Goal: Task Accomplishment & Management: Use online tool/utility

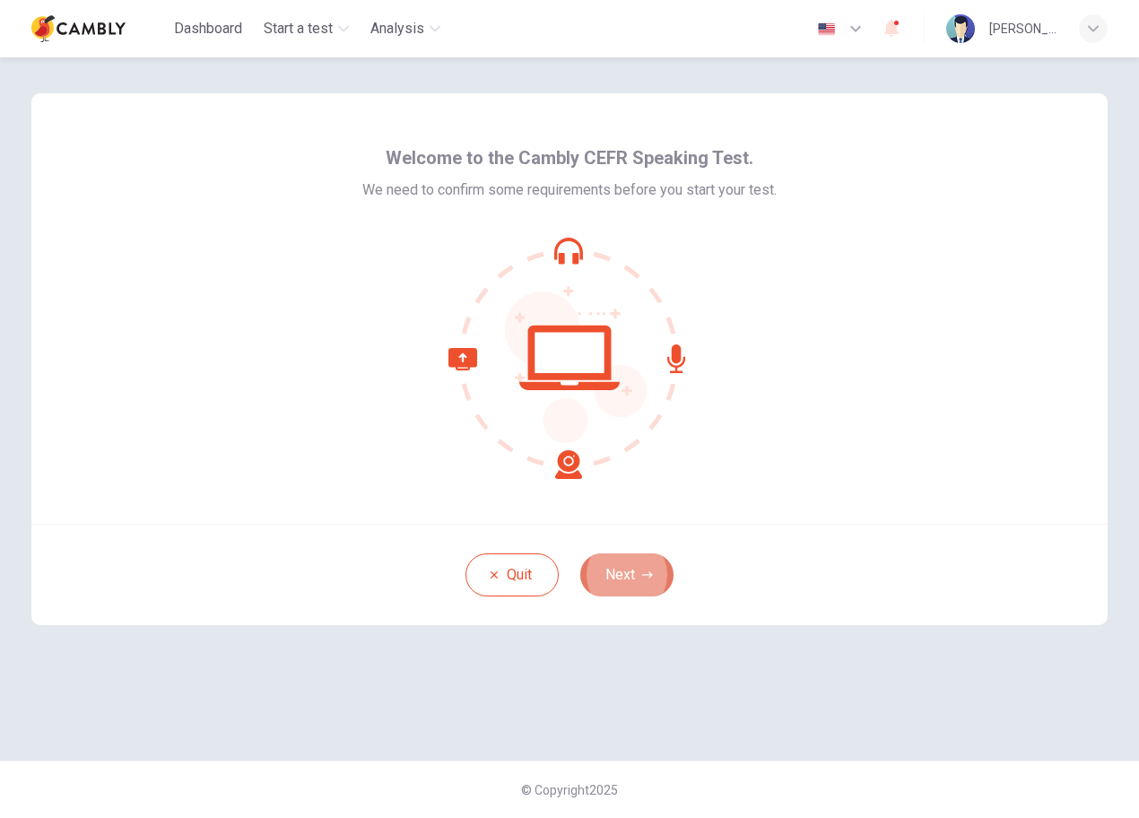
click at [642, 565] on button "Next" at bounding box center [626, 574] width 93 height 43
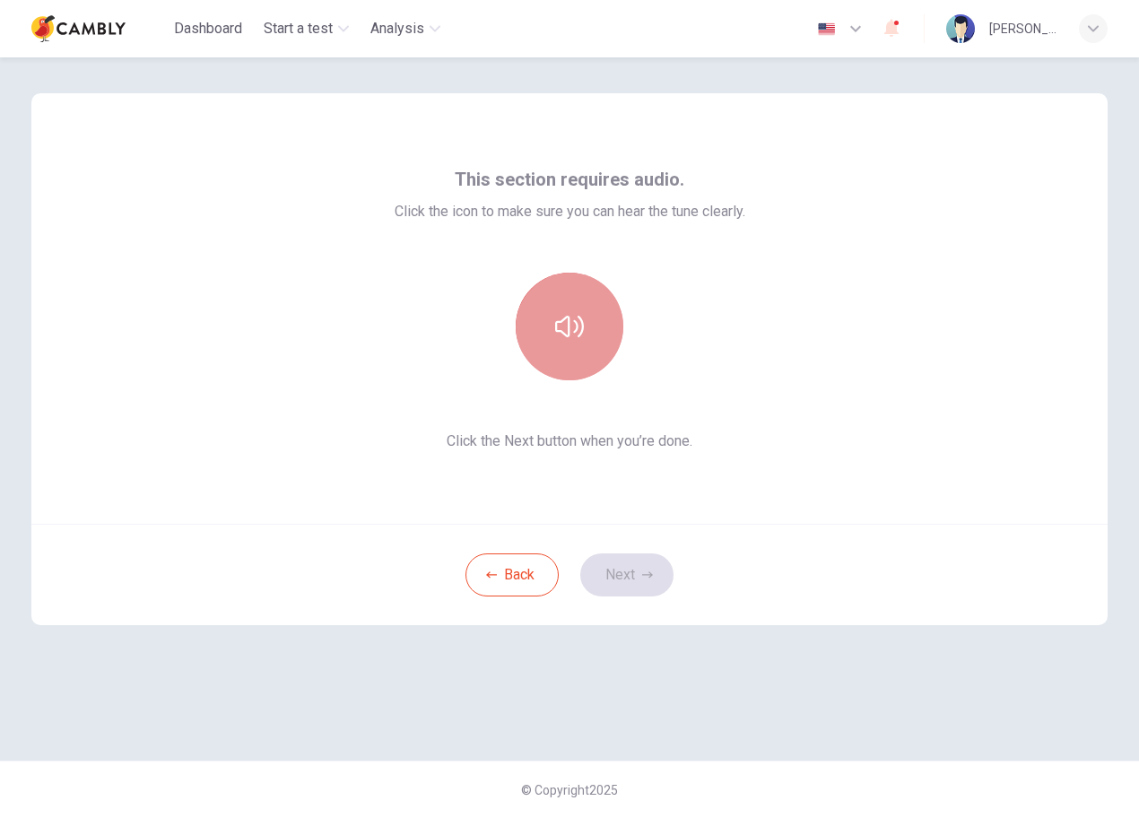
click at [584, 361] on button "button" at bounding box center [570, 327] width 108 height 108
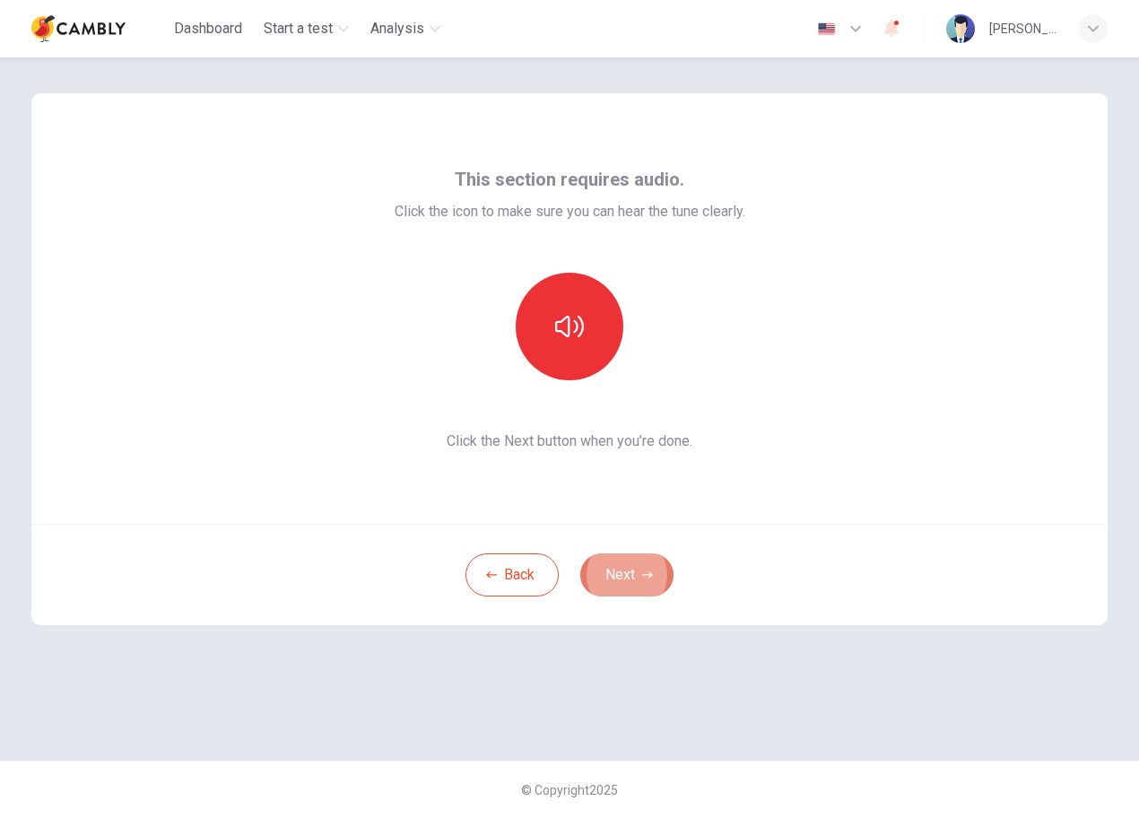
click at [607, 587] on button "Next" at bounding box center [626, 574] width 93 height 43
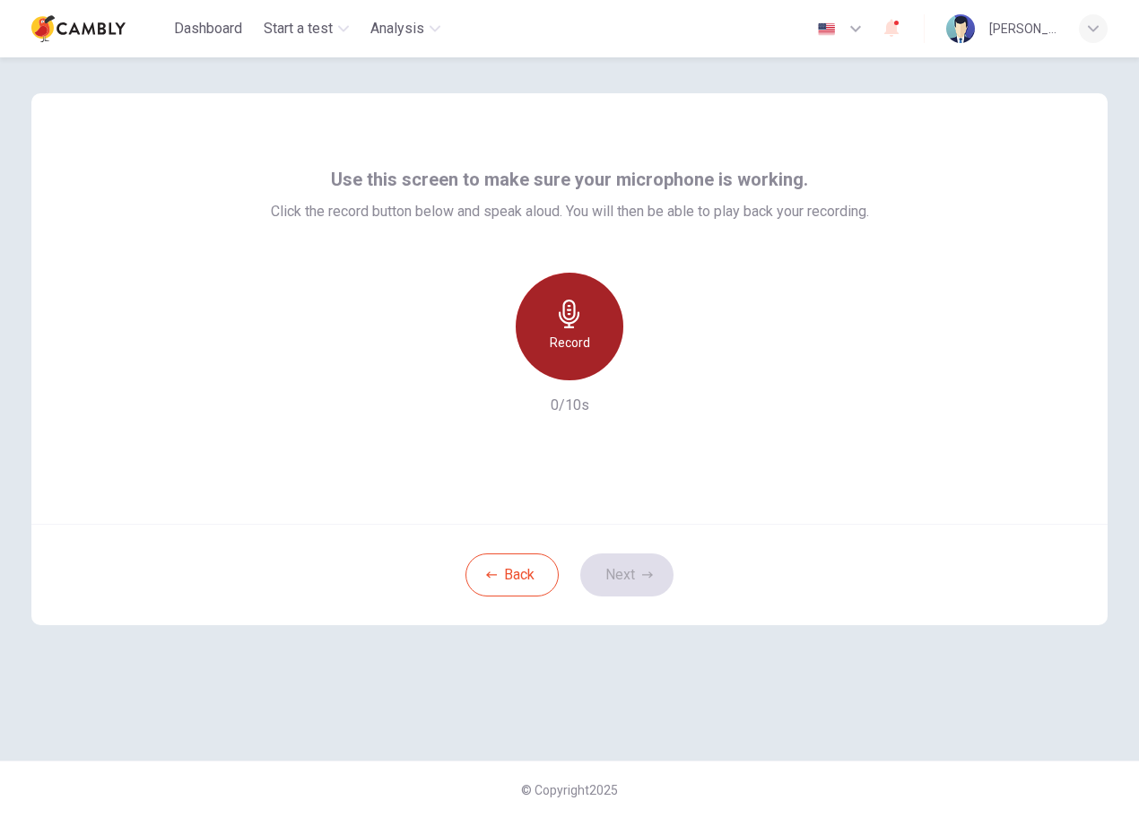
click at [554, 331] on div "Record" at bounding box center [570, 327] width 108 height 108
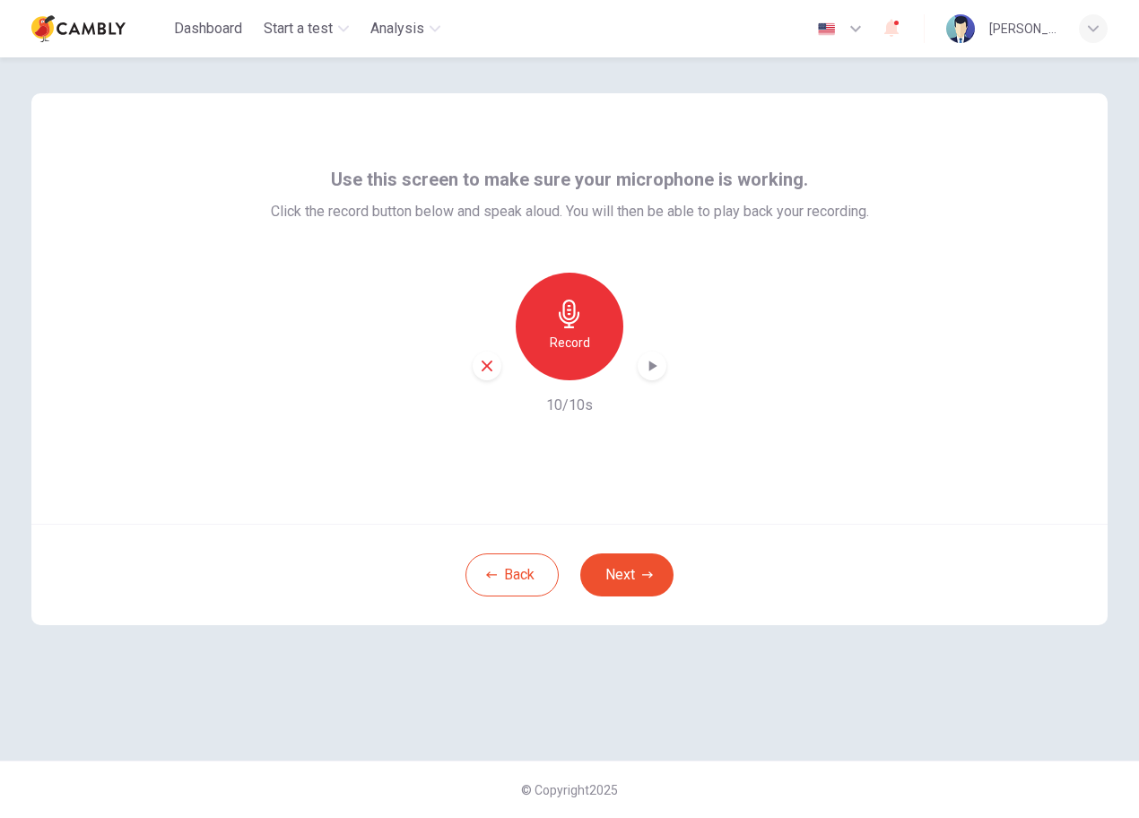
click at [585, 317] on div "Record" at bounding box center [570, 327] width 108 height 108
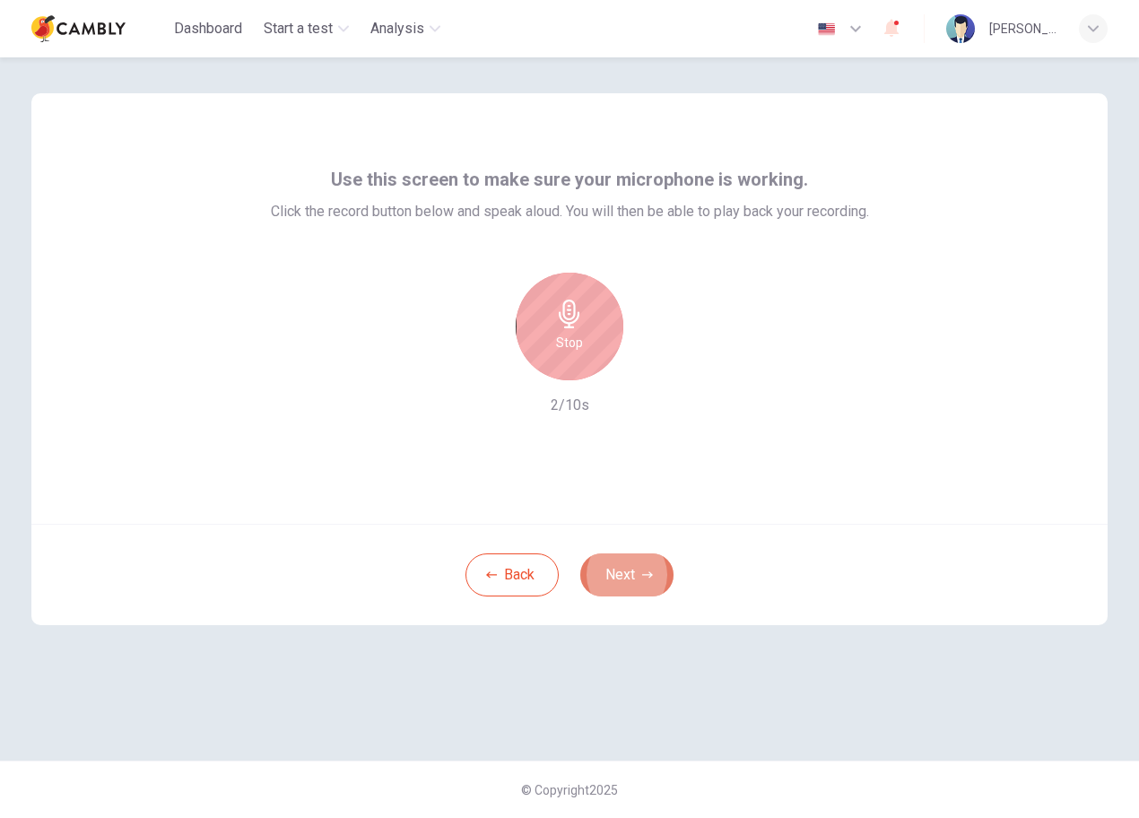
click at [604, 560] on button "Next" at bounding box center [626, 574] width 93 height 43
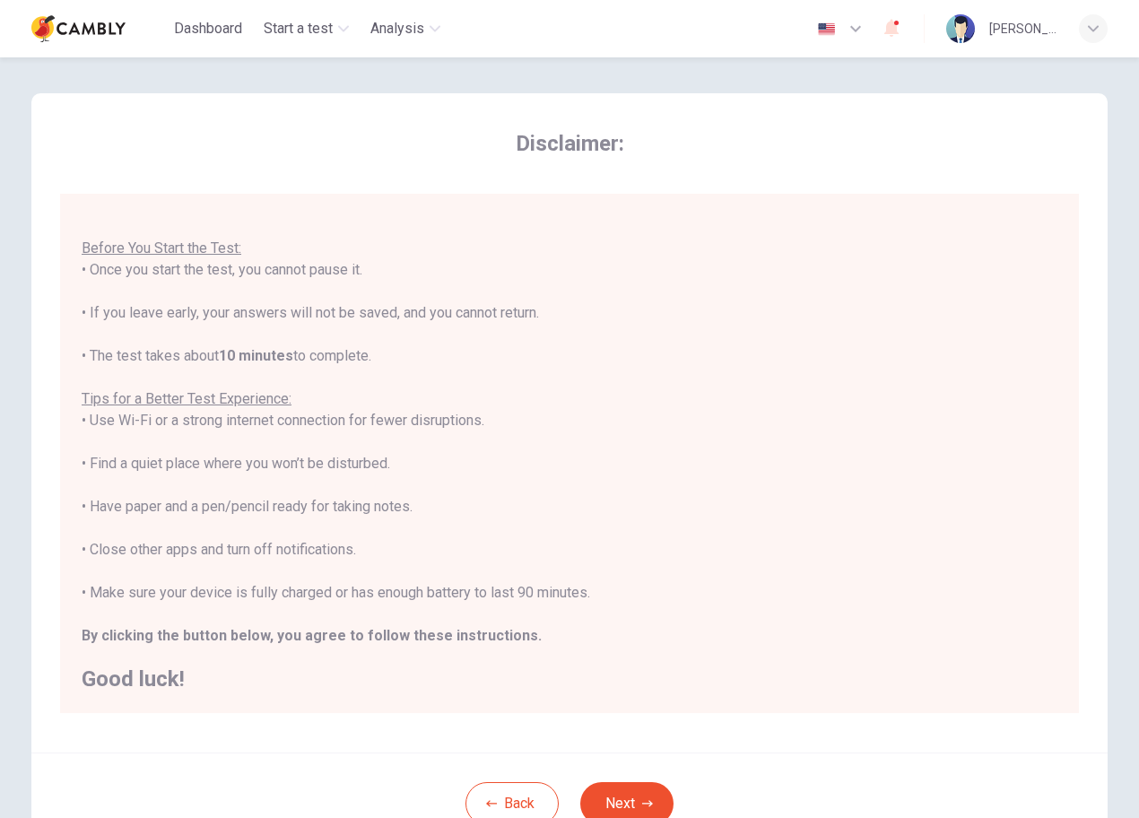
scroll to position [60, 0]
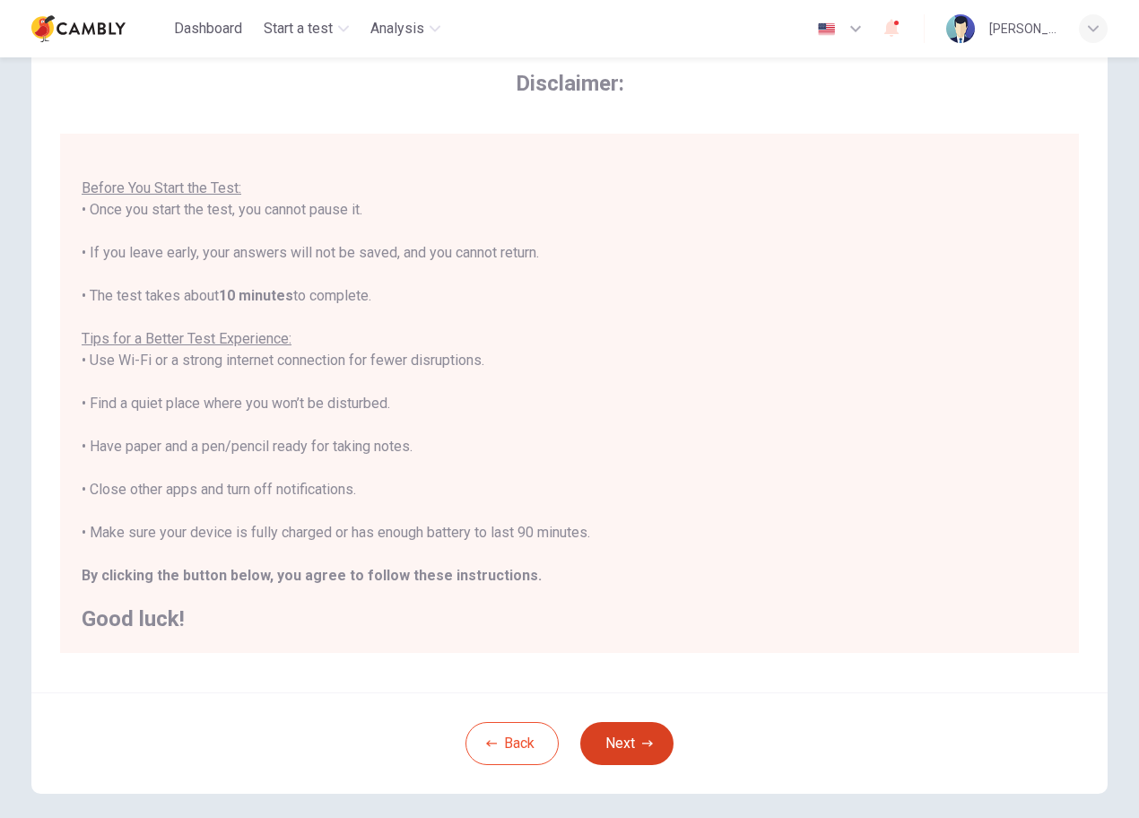
click at [614, 748] on button "Next" at bounding box center [626, 743] width 93 height 43
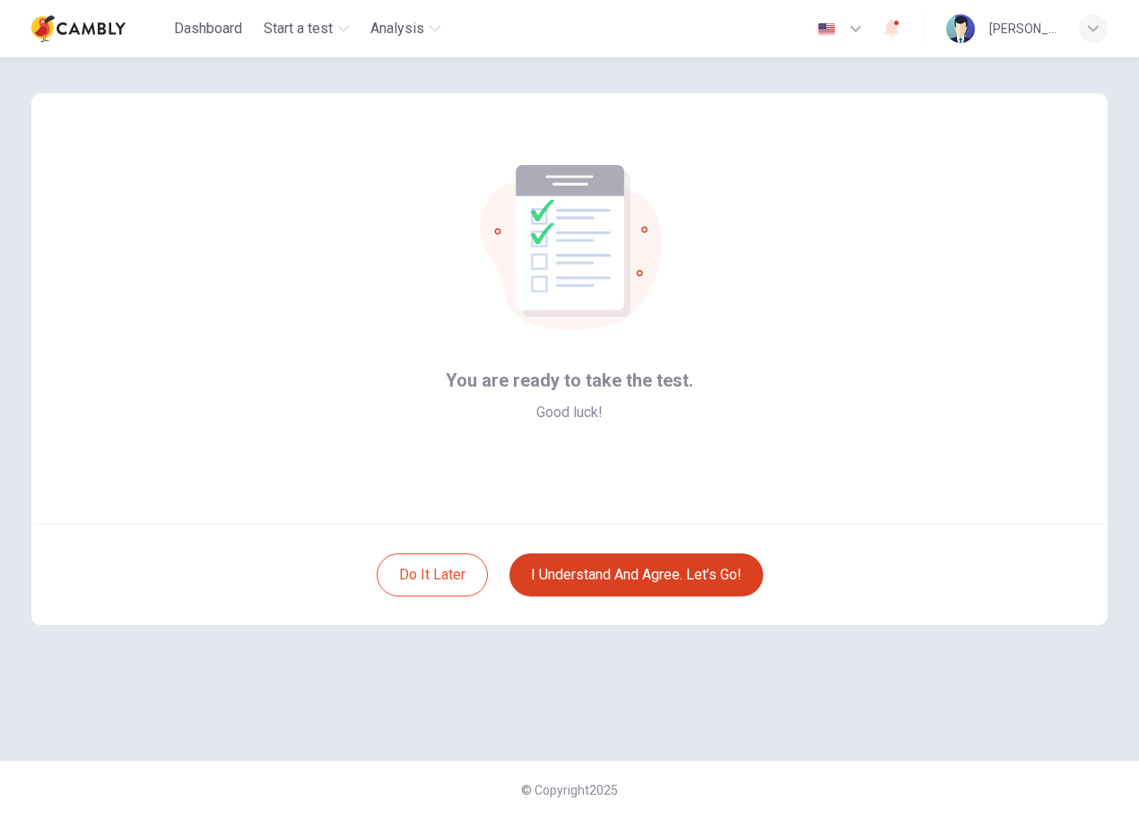
scroll to position [0, 0]
click at [603, 595] on button "I understand and agree. Let’s go!" at bounding box center [636, 574] width 254 height 43
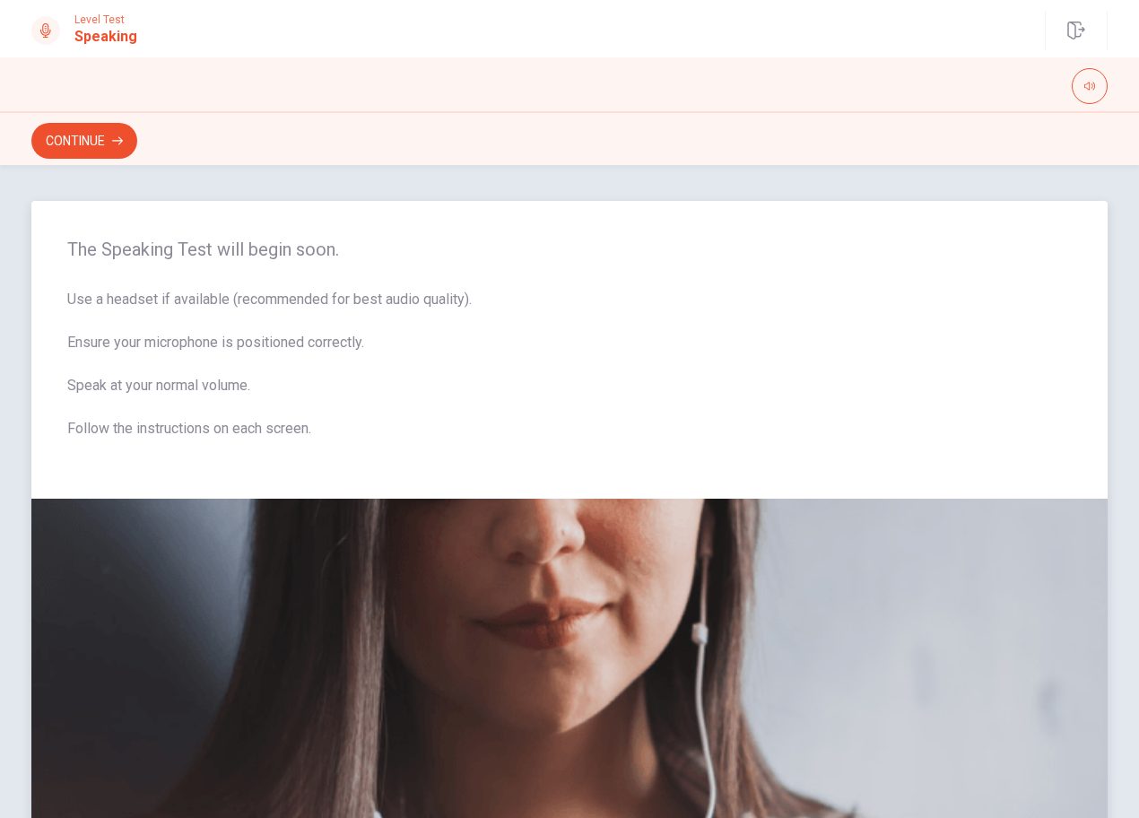
click at [648, 387] on span "Use a headset if available (recommended for best audio quality). Ensure your mi…" at bounding box center [569, 375] width 1004 height 172
click at [92, 143] on button "Continue" at bounding box center [84, 141] width 106 height 36
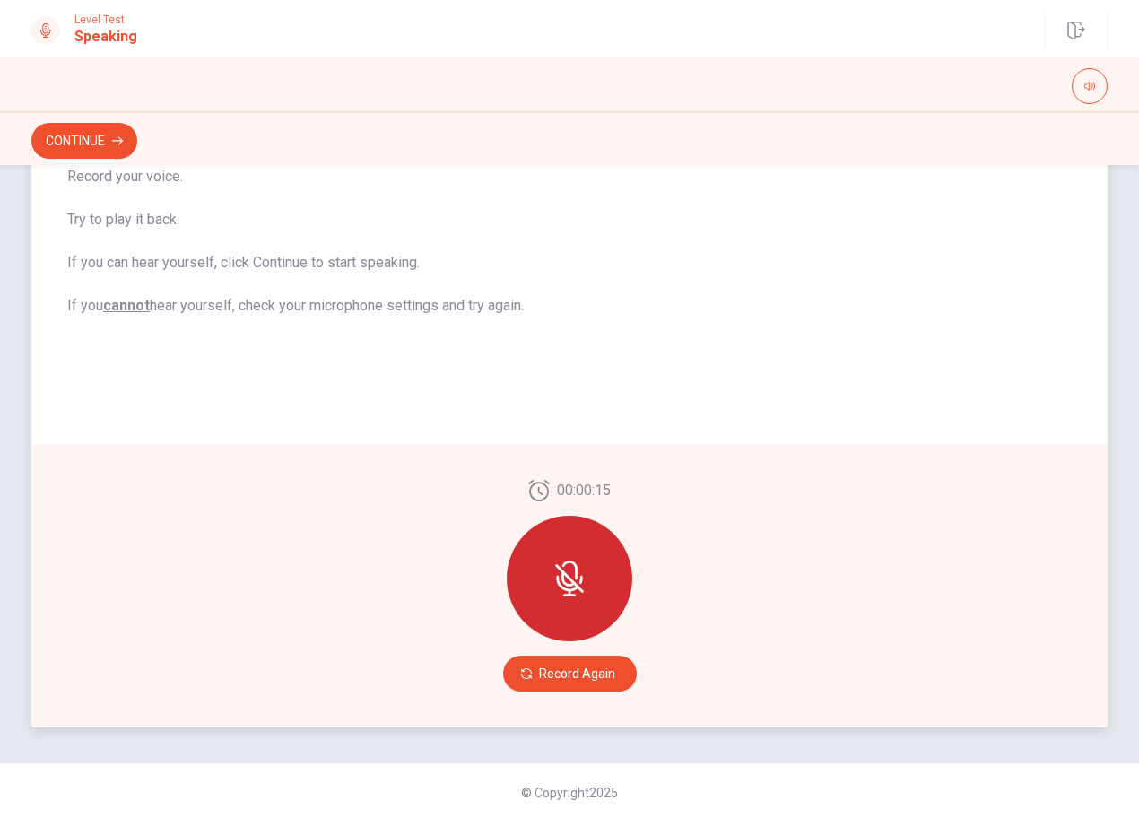
scroll to position [258, 0]
click at [118, 300] on u "cannot" at bounding box center [126, 302] width 47 height 17
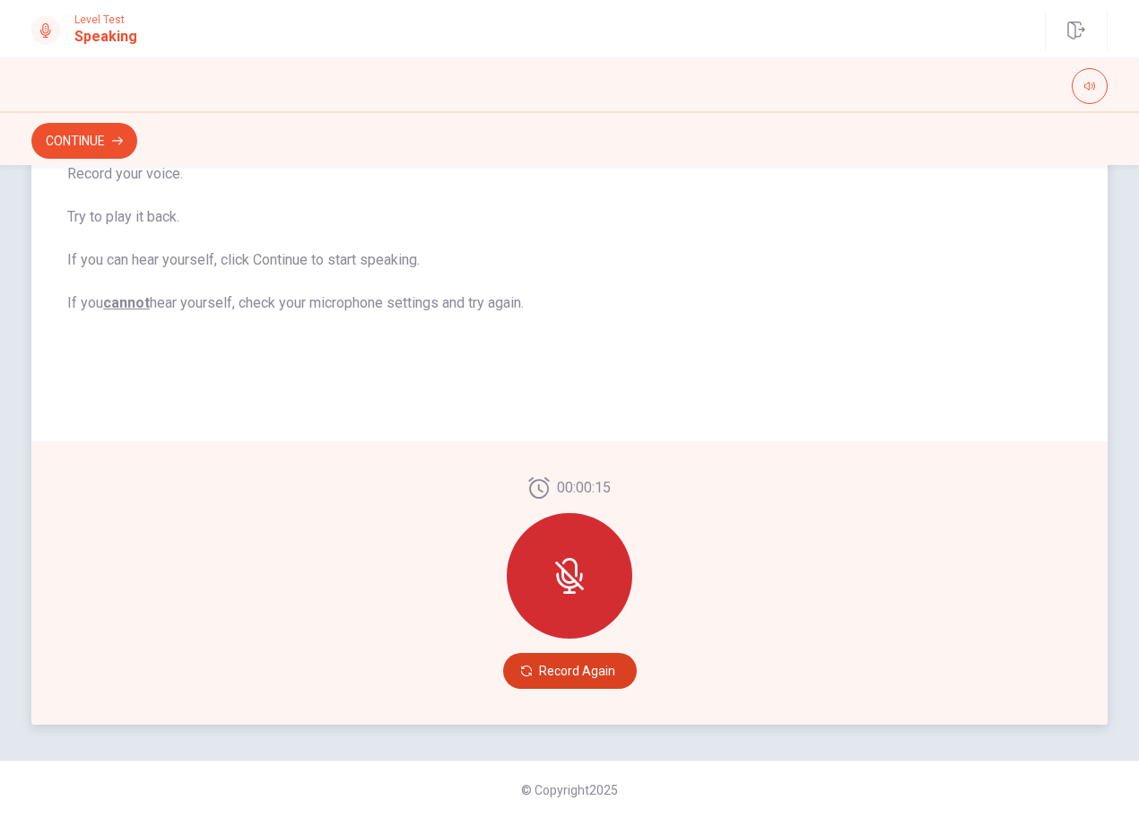
click at [587, 674] on button "Record Again" at bounding box center [570, 671] width 134 height 36
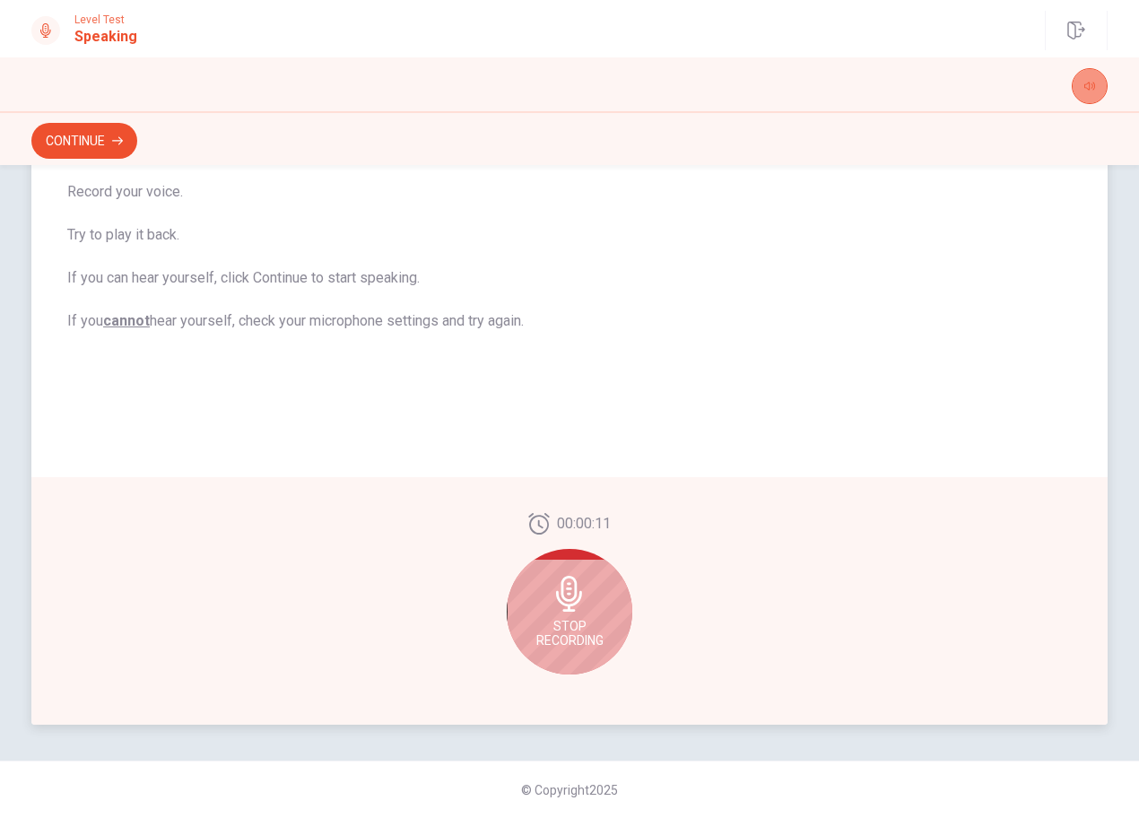
click at [1075, 83] on button "button" at bounding box center [1090, 86] width 36 height 36
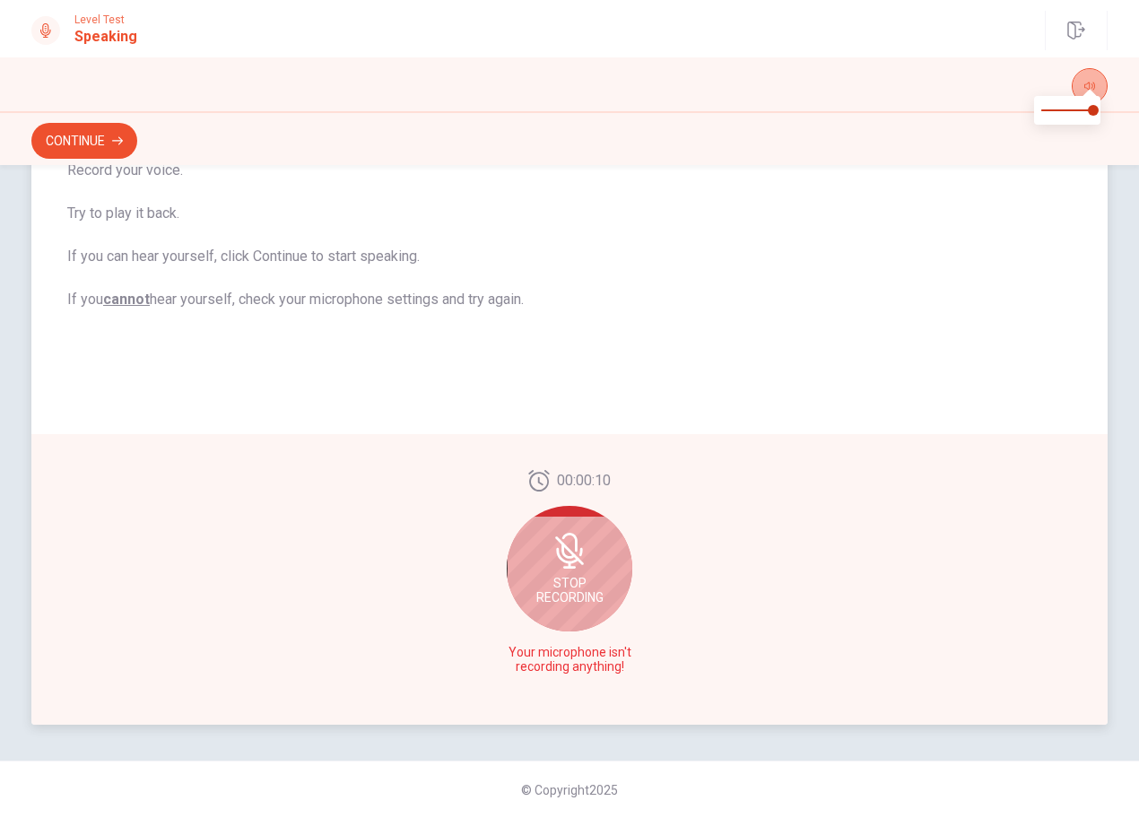
scroll to position [255, 0]
click at [1080, 83] on button "button" at bounding box center [1090, 86] width 36 height 36
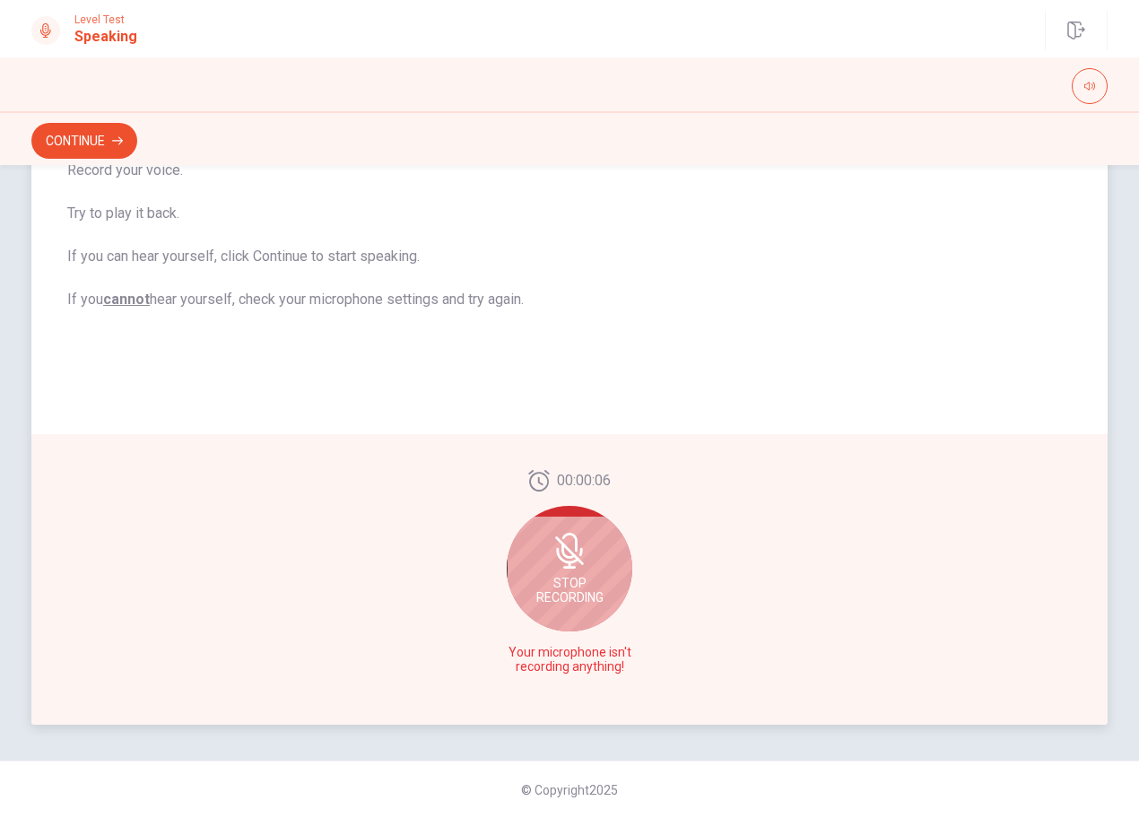
click at [115, 298] on u "cannot" at bounding box center [126, 299] width 47 height 17
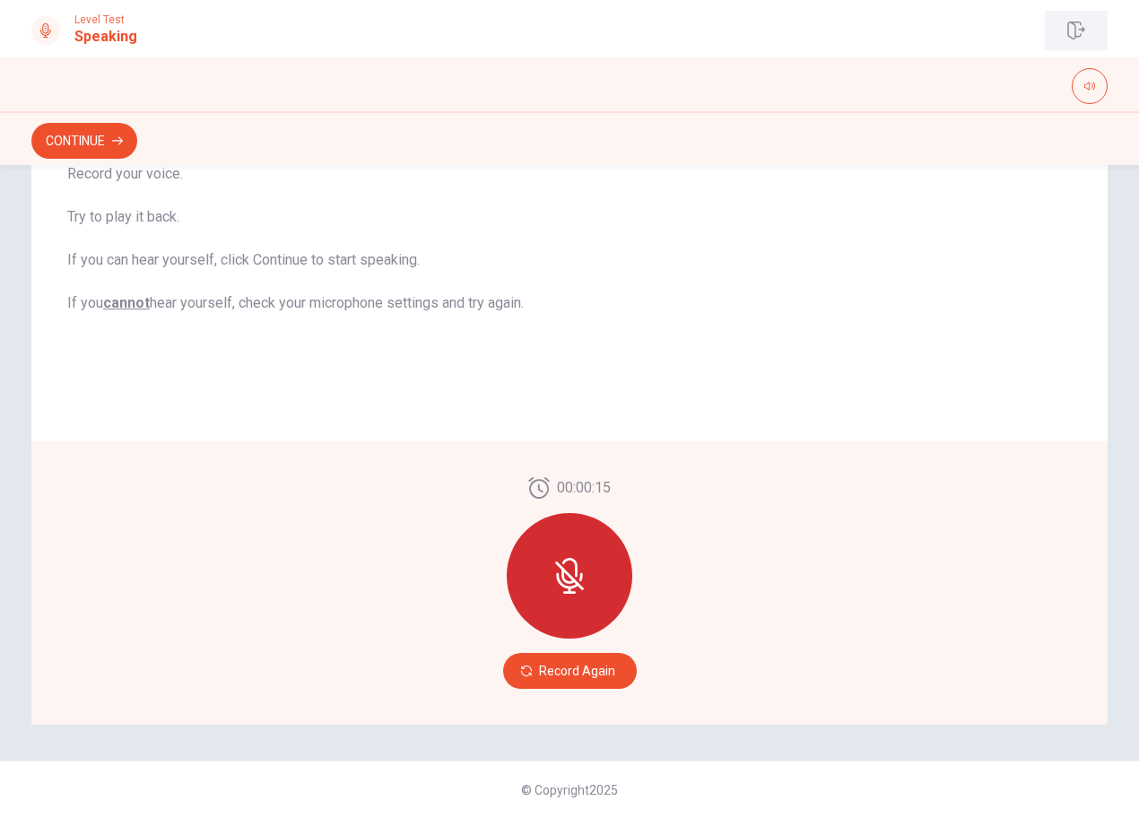
click at [1076, 33] on icon "button" at bounding box center [1076, 31] width 18 height 18
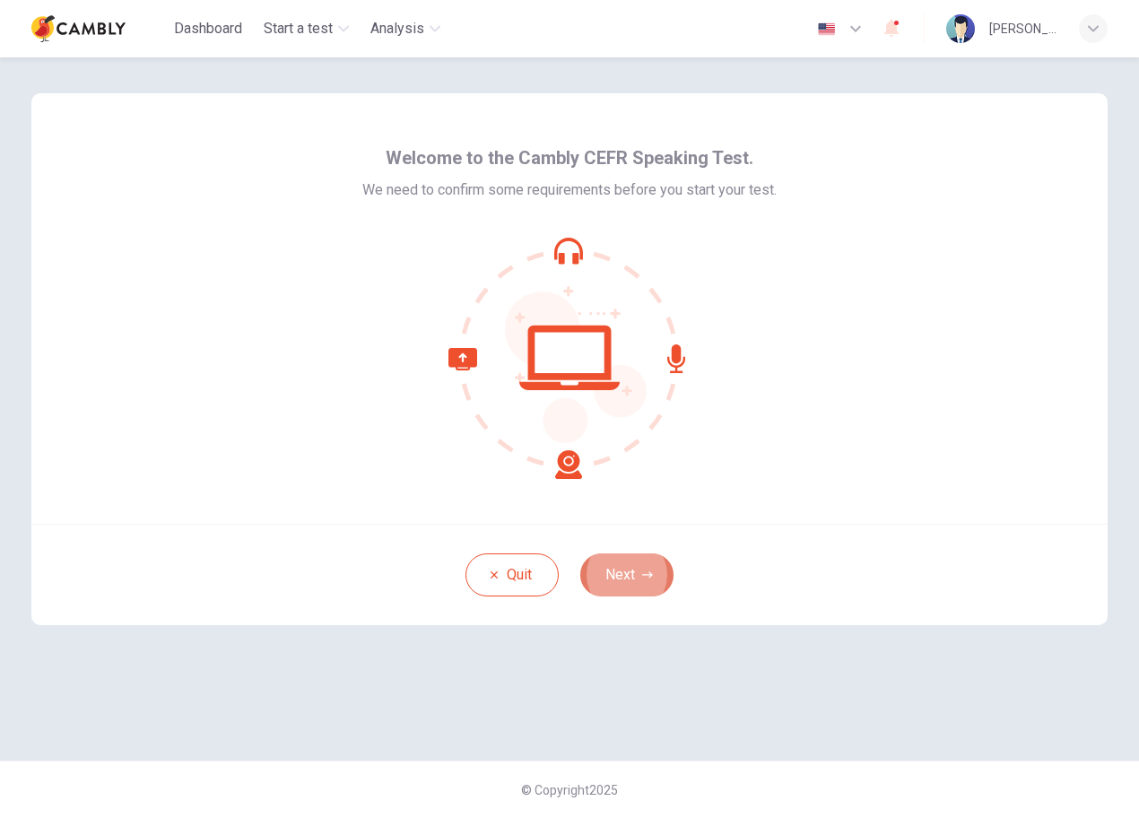
click at [611, 569] on button "Next" at bounding box center [626, 574] width 93 height 43
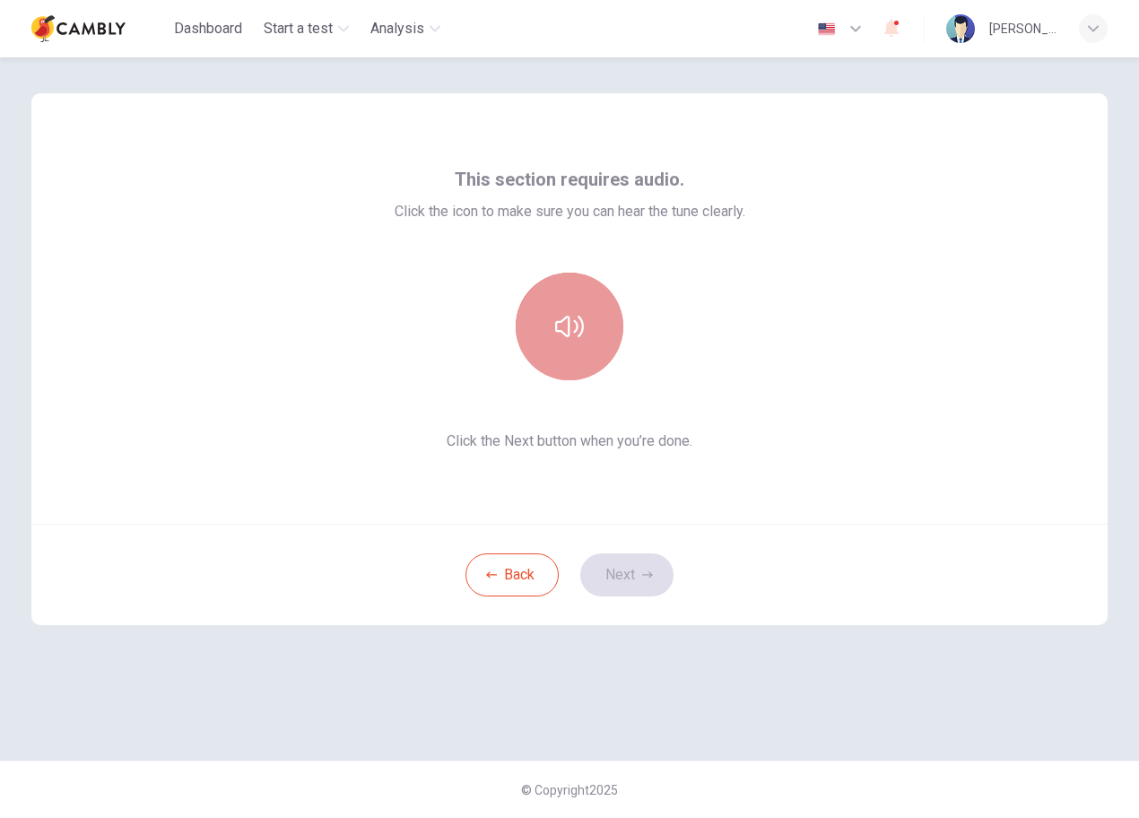
click at [604, 320] on button "button" at bounding box center [570, 327] width 108 height 108
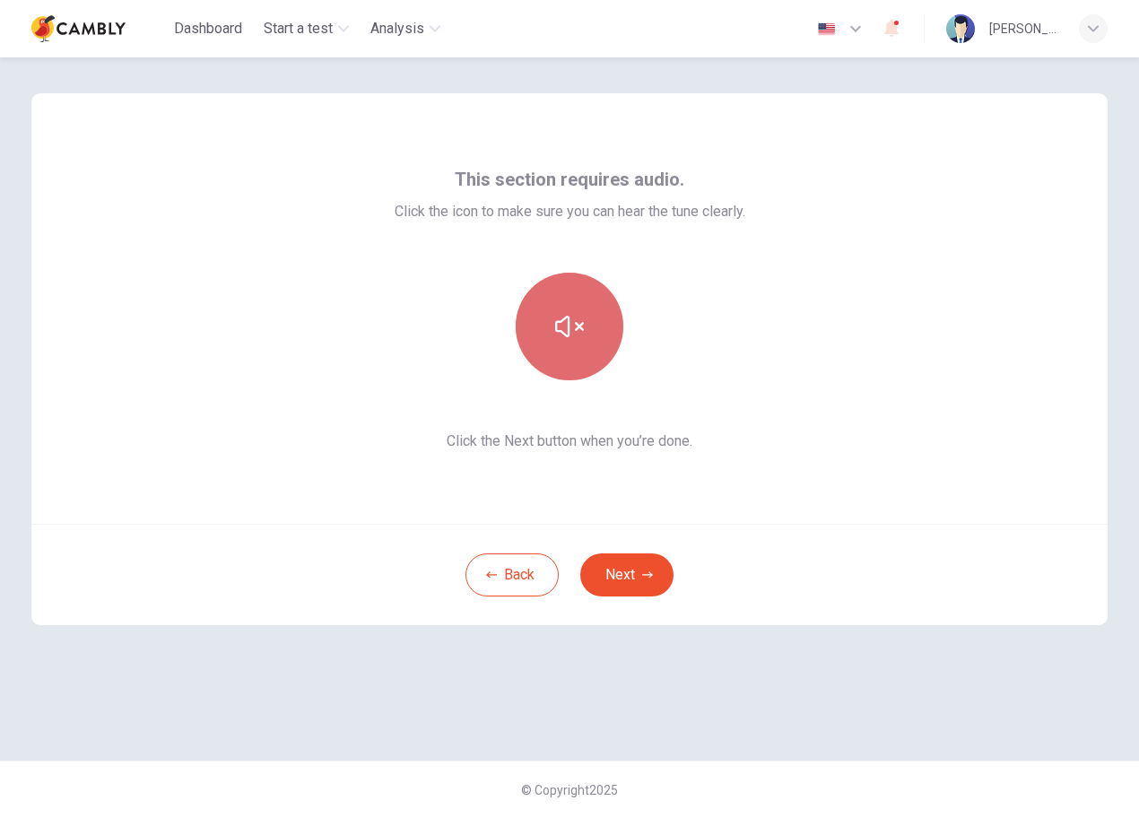
click at [604, 320] on button "button" at bounding box center [570, 327] width 108 height 108
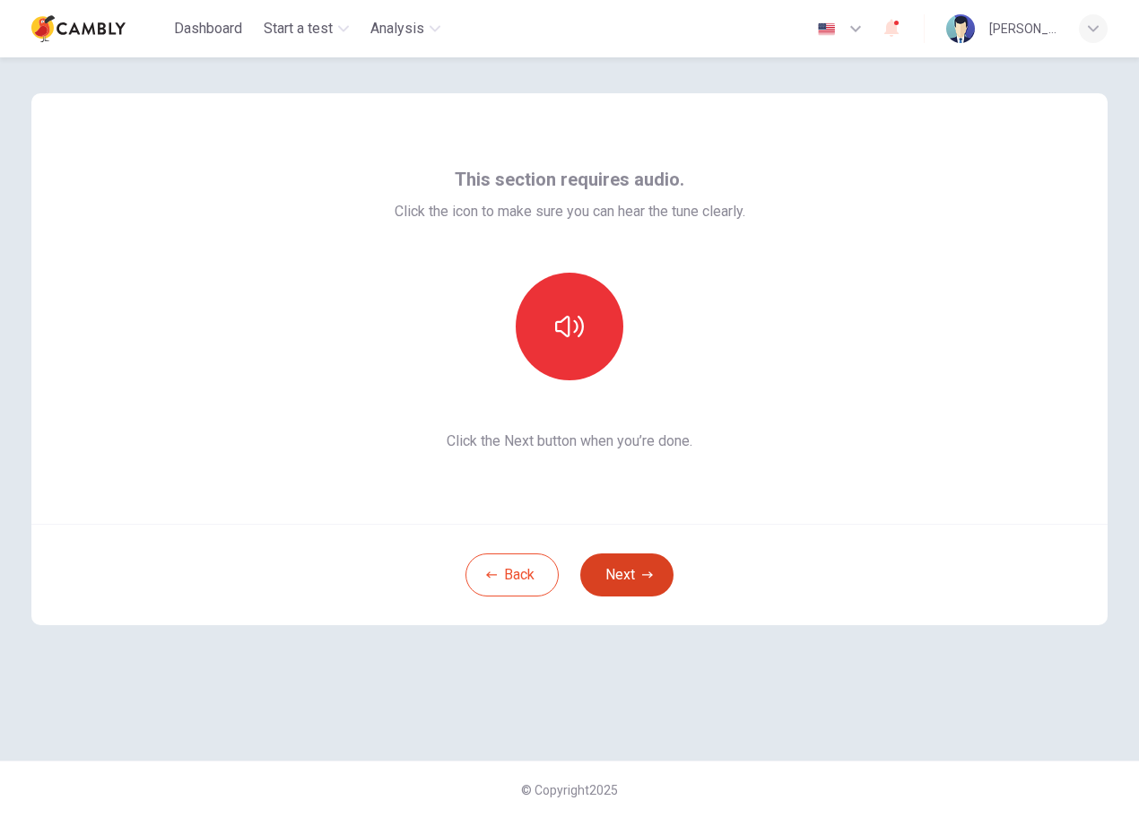
click at [622, 558] on button "Next" at bounding box center [626, 574] width 93 height 43
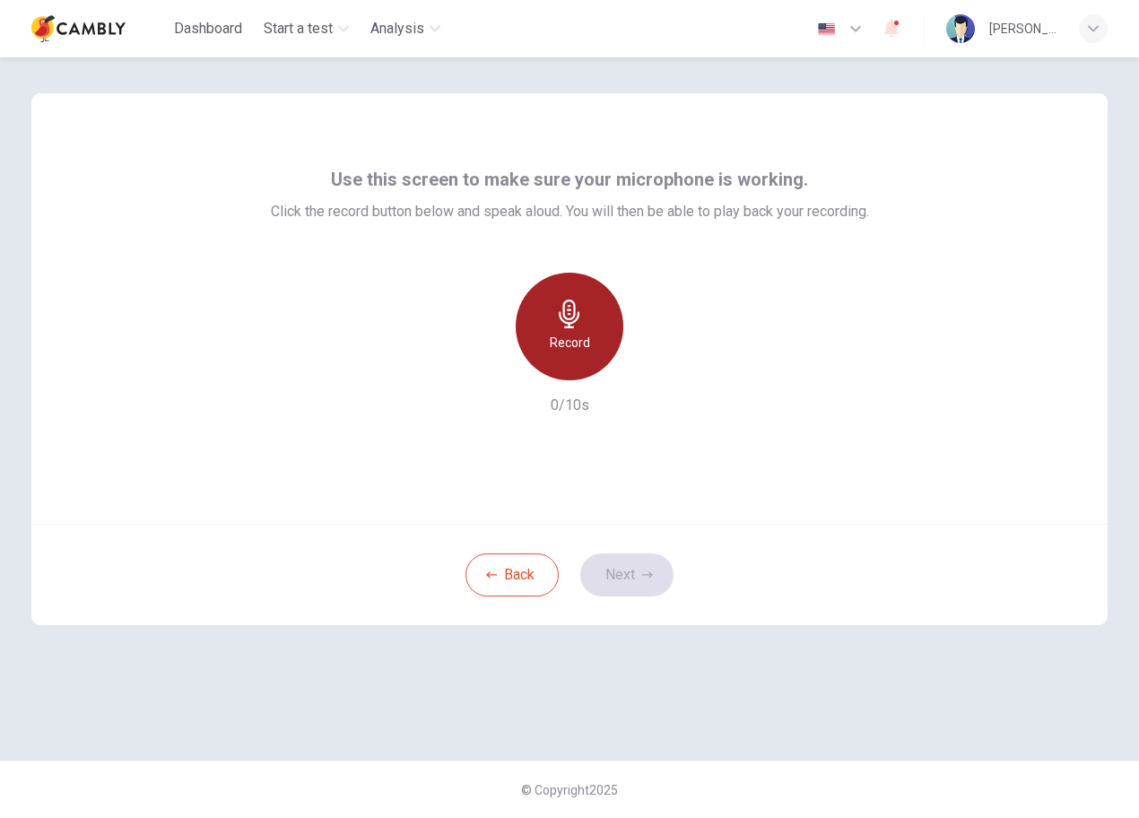
click at [561, 335] on h6 "Record" at bounding box center [570, 343] width 40 height 22
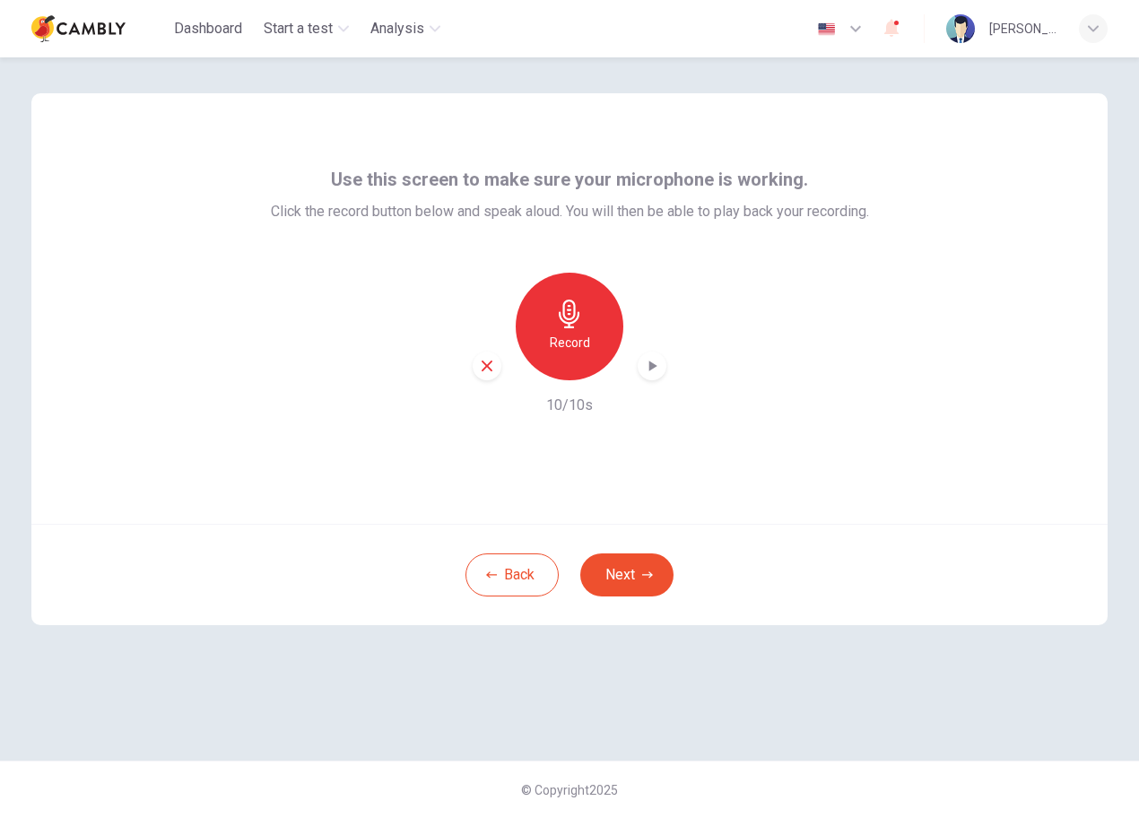
click at [648, 355] on div "button" at bounding box center [652, 366] width 29 height 29
click at [660, 578] on button "Next" at bounding box center [626, 574] width 93 height 43
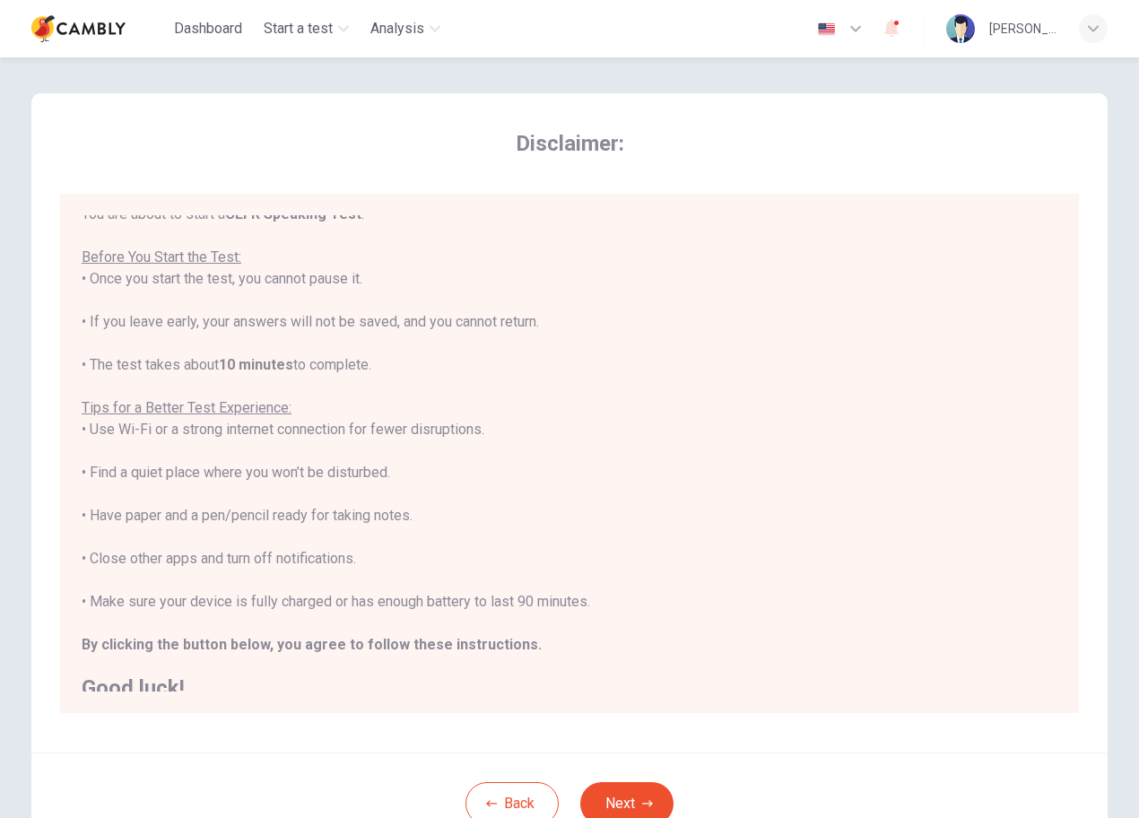
scroll to position [21, 0]
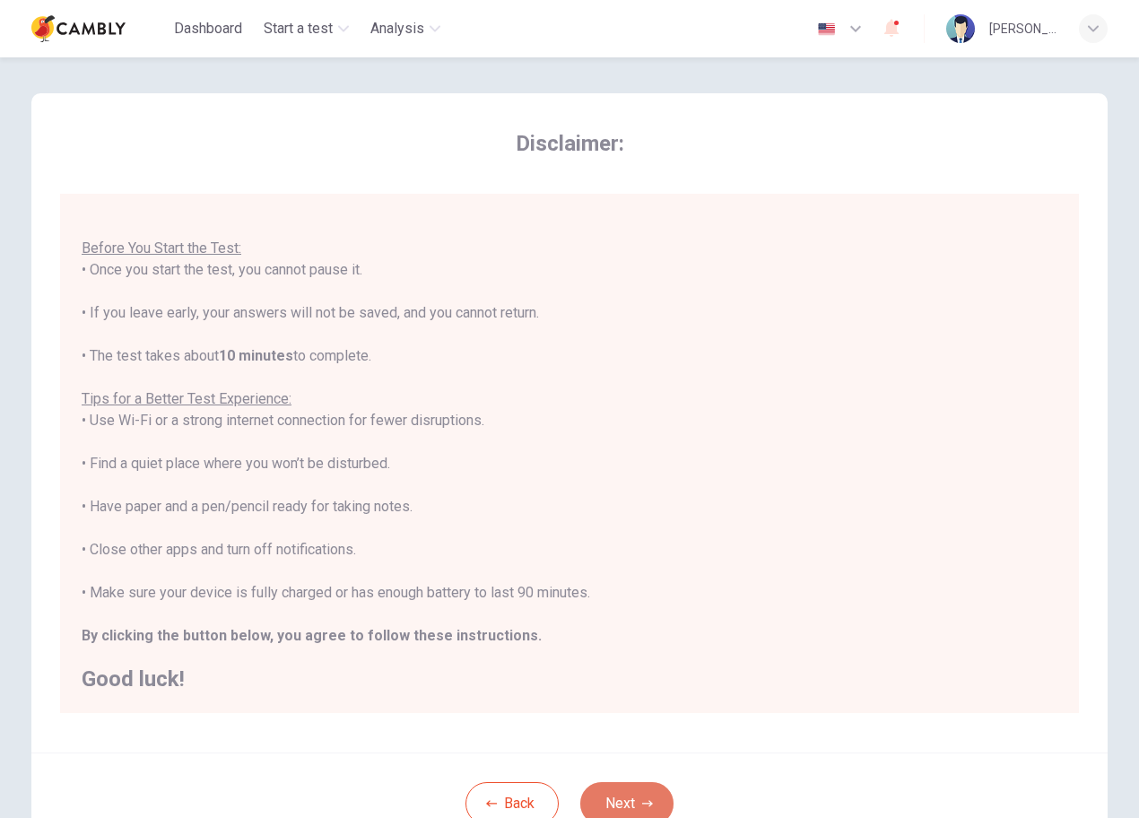
click at [617, 787] on button "Next" at bounding box center [626, 803] width 93 height 43
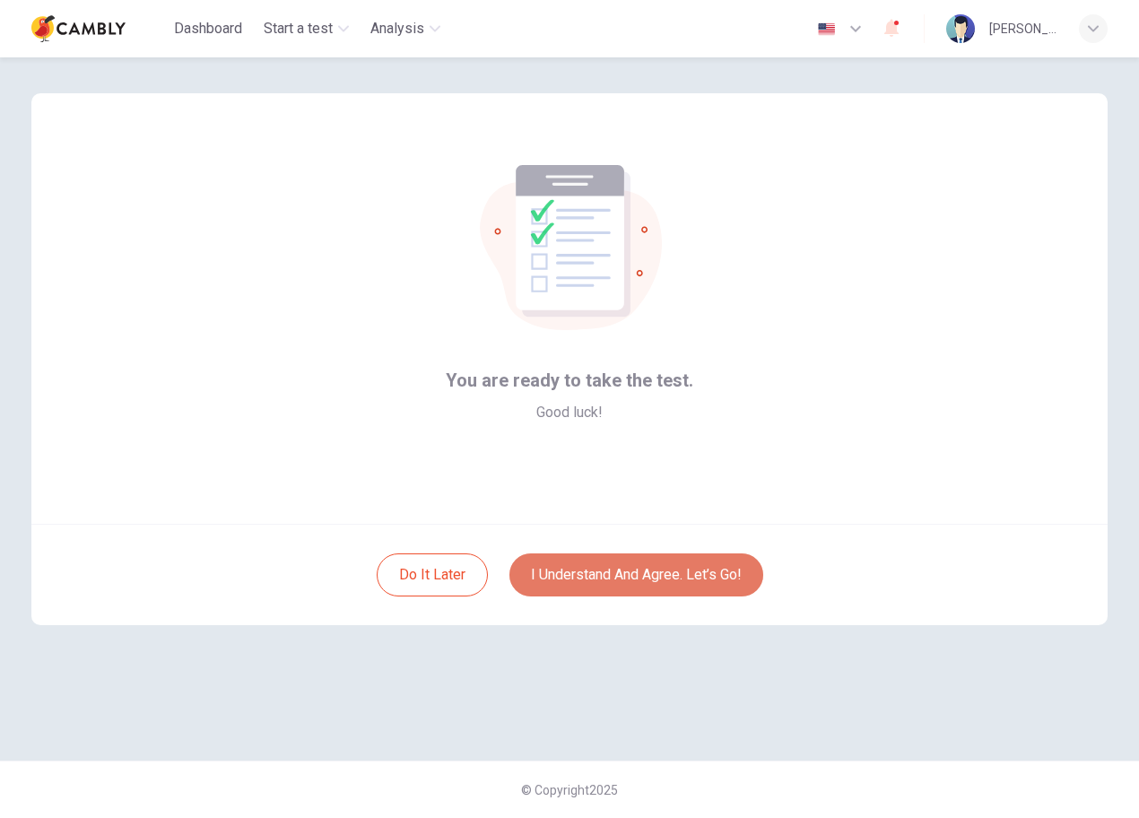
click at [616, 575] on button "I understand and agree. Let’s go!" at bounding box center [636, 574] width 254 height 43
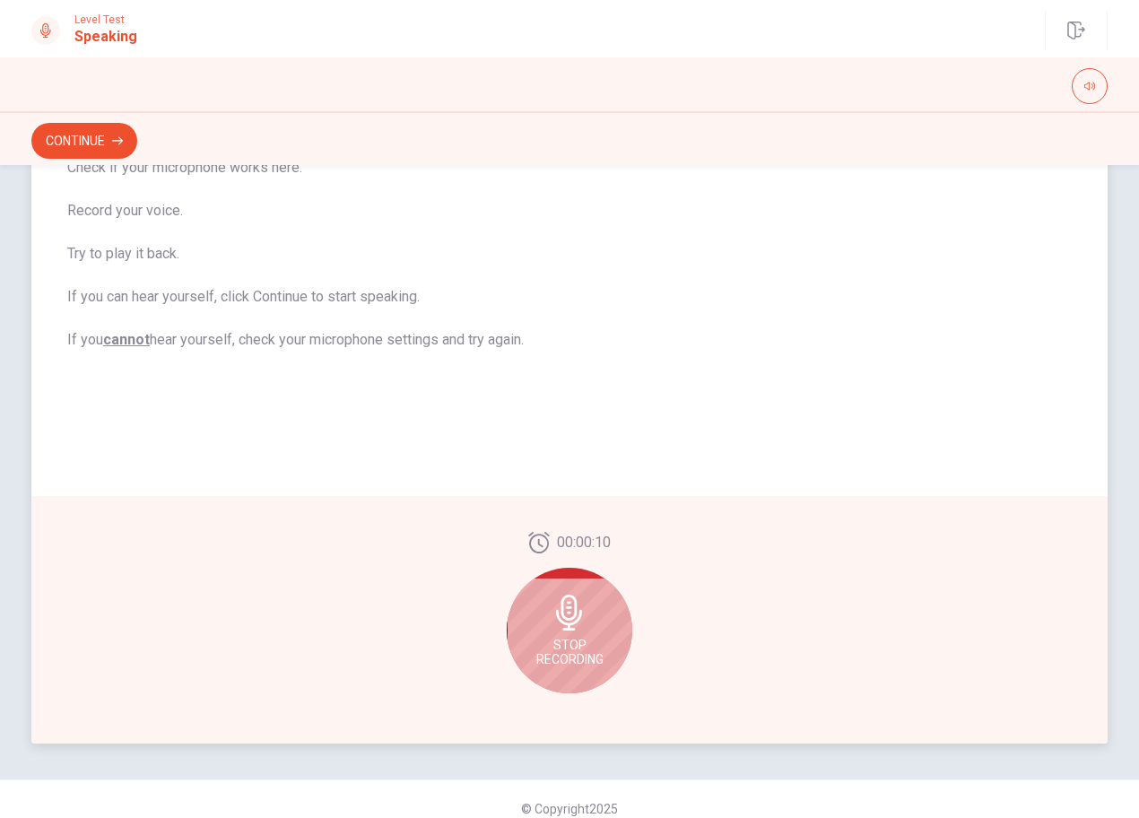
scroll to position [218, 0]
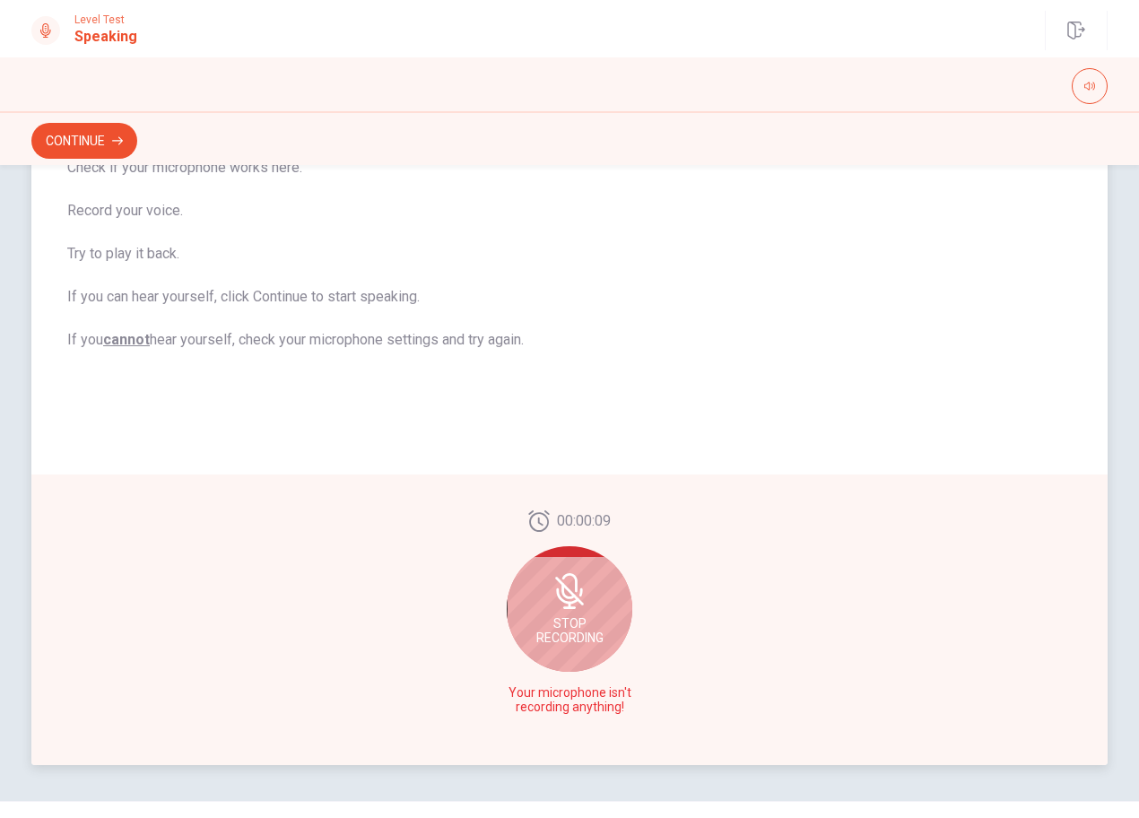
click at [532, 579] on div "Stop Recording" at bounding box center [570, 609] width 126 height 126
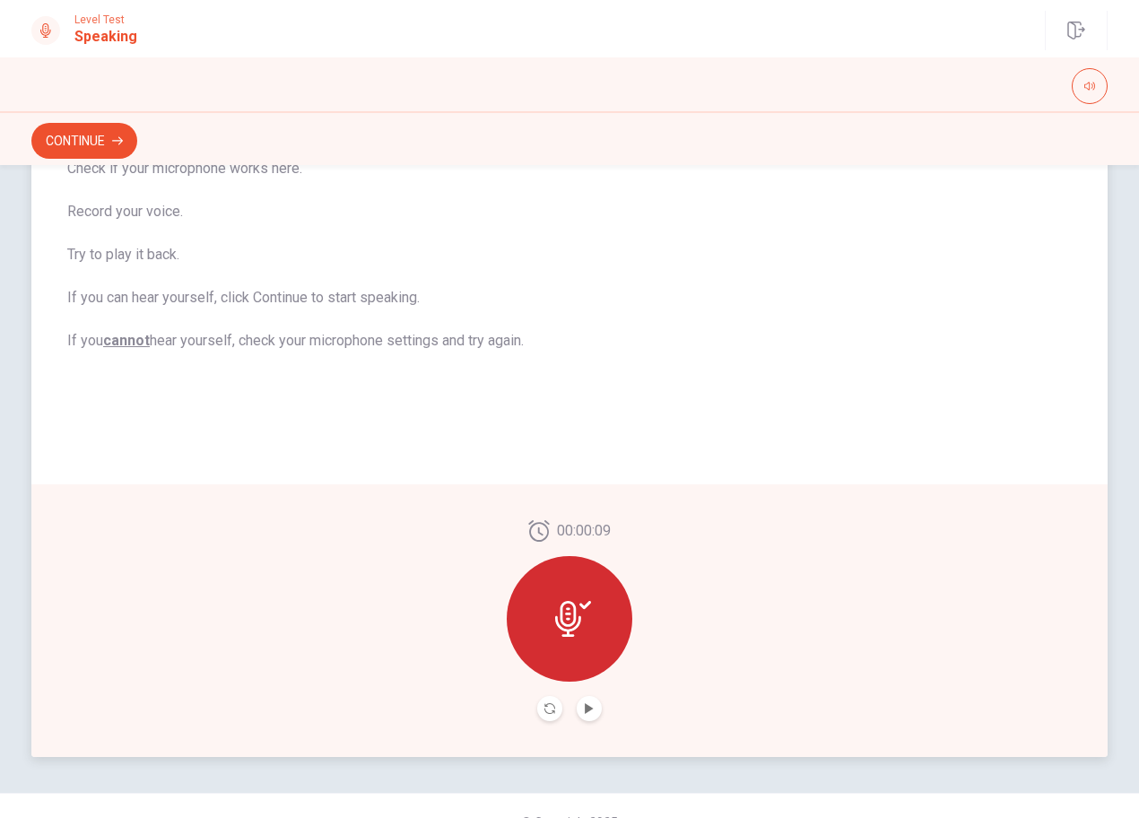
scroll to position [227, 0]
click at [551, 587] on div at bounding box center [570, 618] width 126 height 126
click at [559, 603] on icon at bounding box center [568, 618] width 26 height 36
click at [585, 710] on icon "Play Audio" at bounding box center [589, 707] width 8 height 11
click at [584, 706] on icon "Pause Audio" at bounding box center [589, 707] width 11 height 11
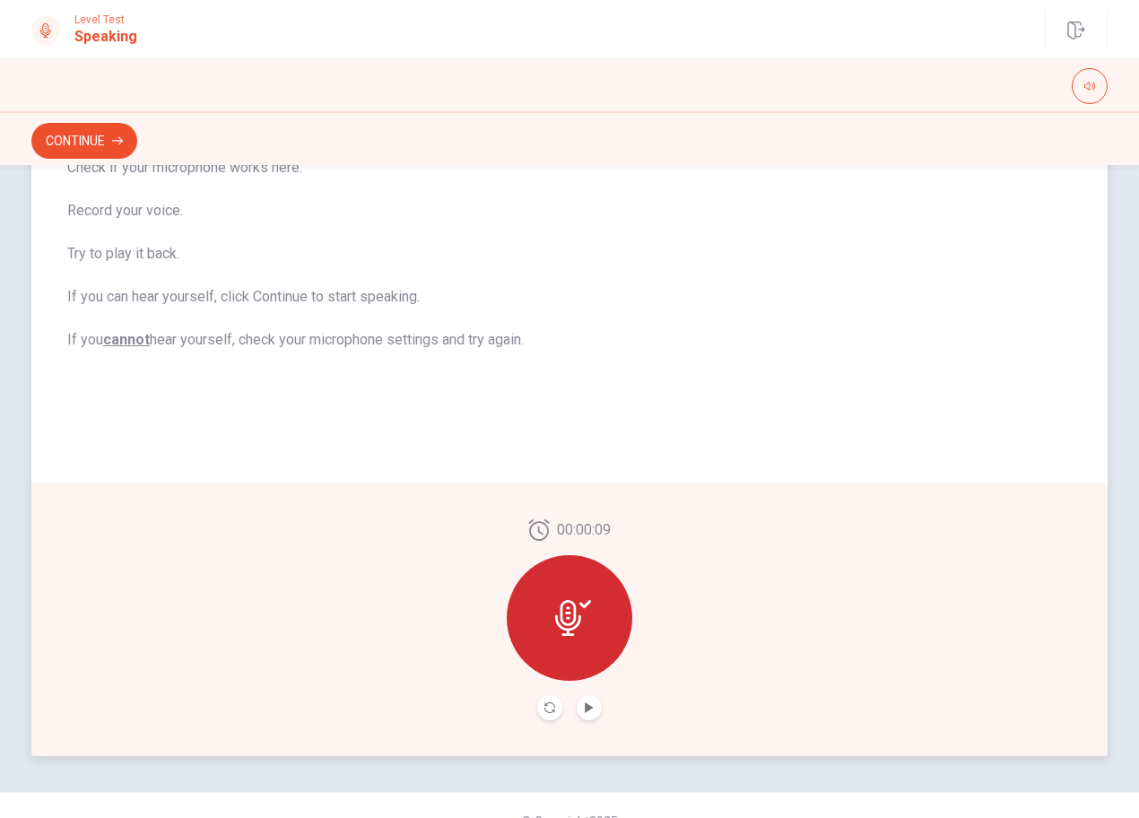
click at [538, 708] on button "Record Again" at bounding box center [549, 707] width 25 height 25
click at [569, 588] on div at bounding box center [570, 618] width 126 height 126
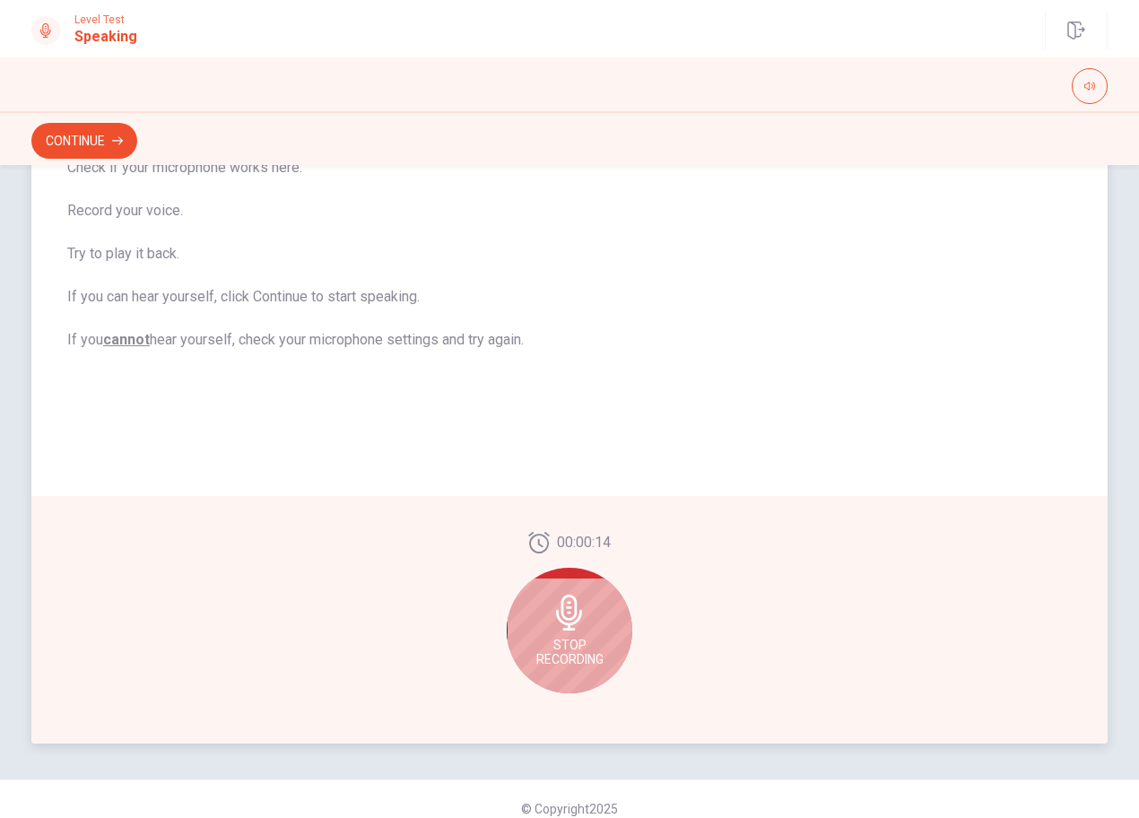
scroll to position [258, 0]
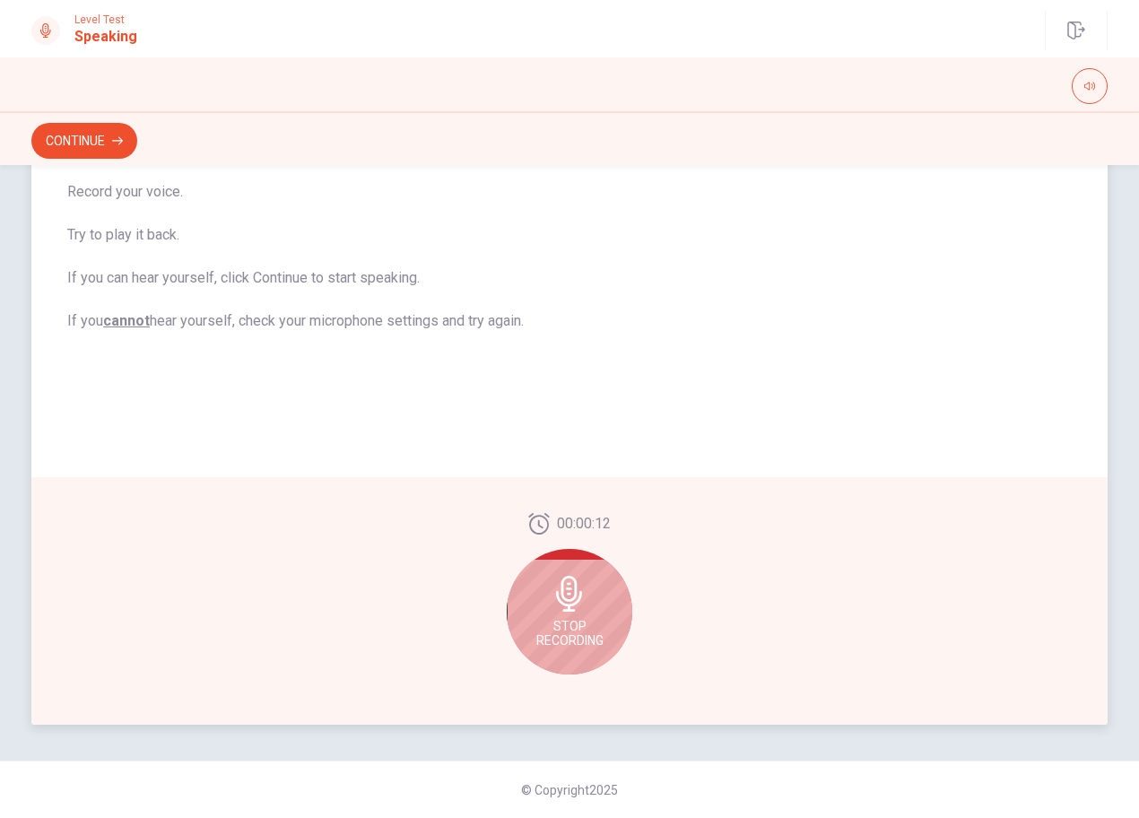
click at [577, 593] on icon at bounding box center [569, 594] width 26 height 36
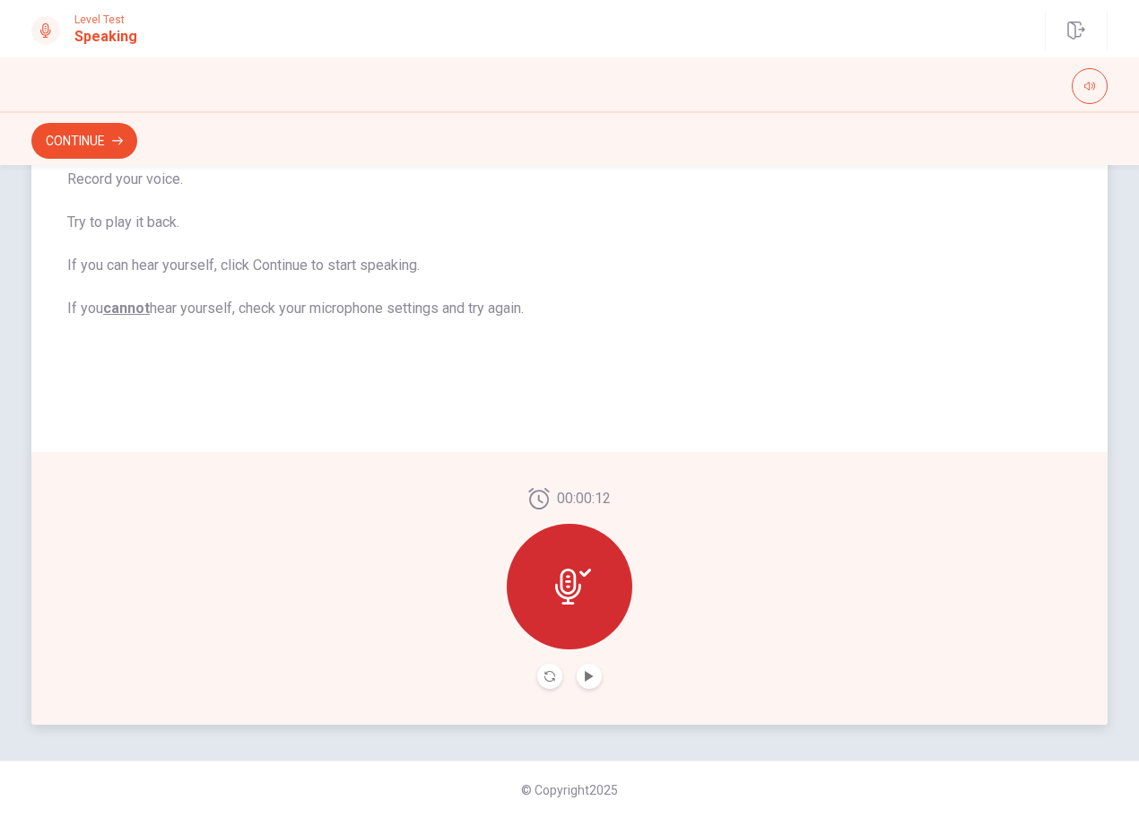
scroll to position [246, 0]
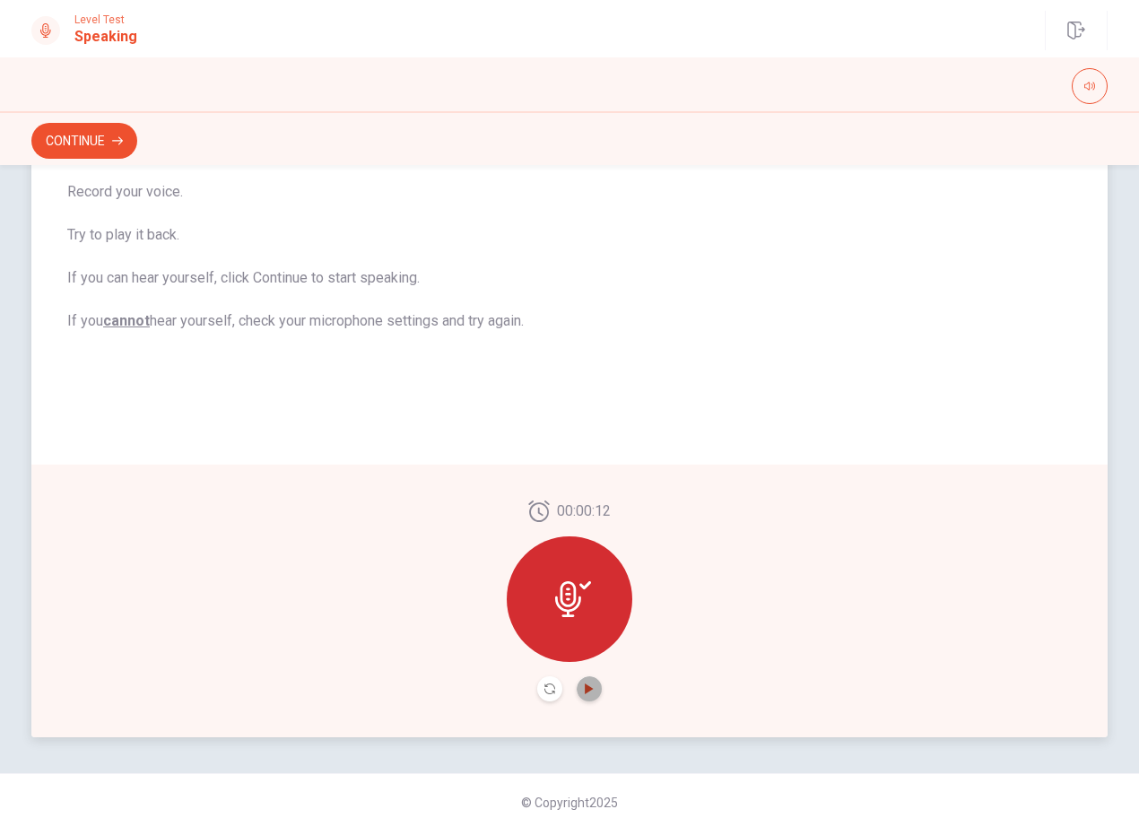
click at [587, 692] on icon "Play Audio" at bounding box center [589, 688] width 11 height 11
click at [88, 144] on button "Continue" at bounding box center [84, 141] width 106 height 36
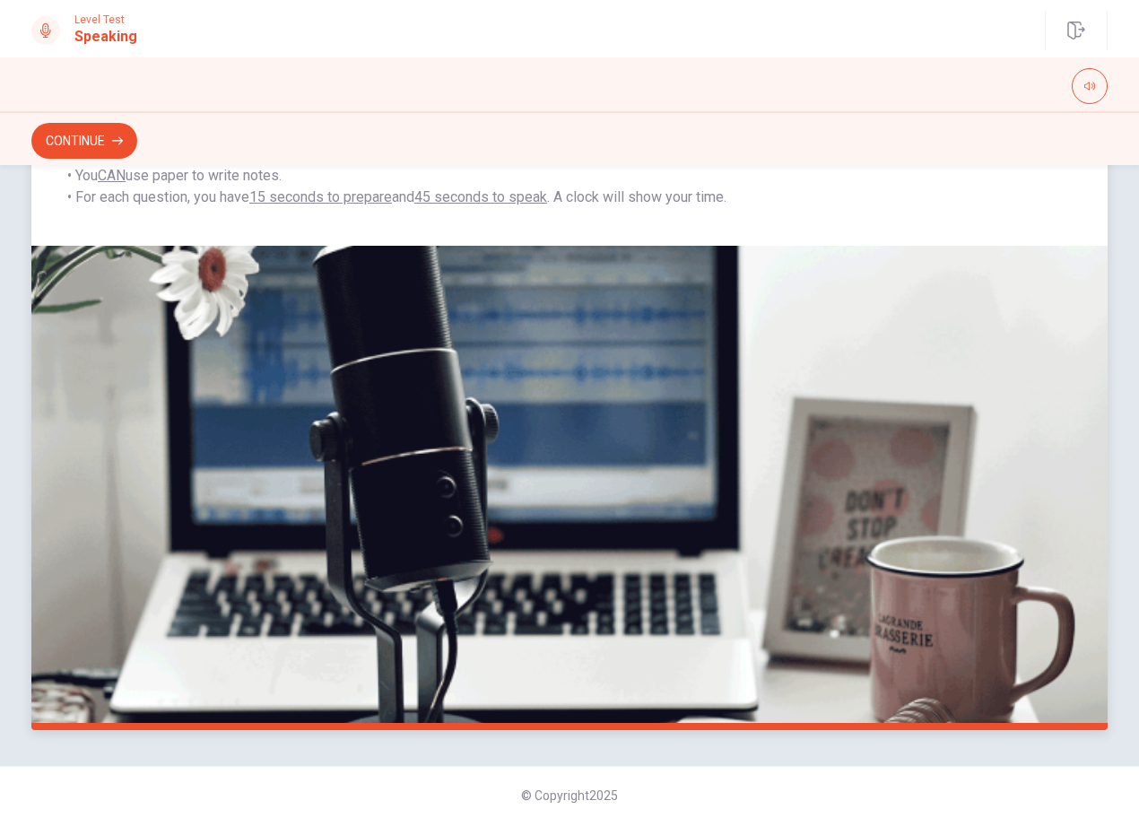
scroll to position [258, 0]
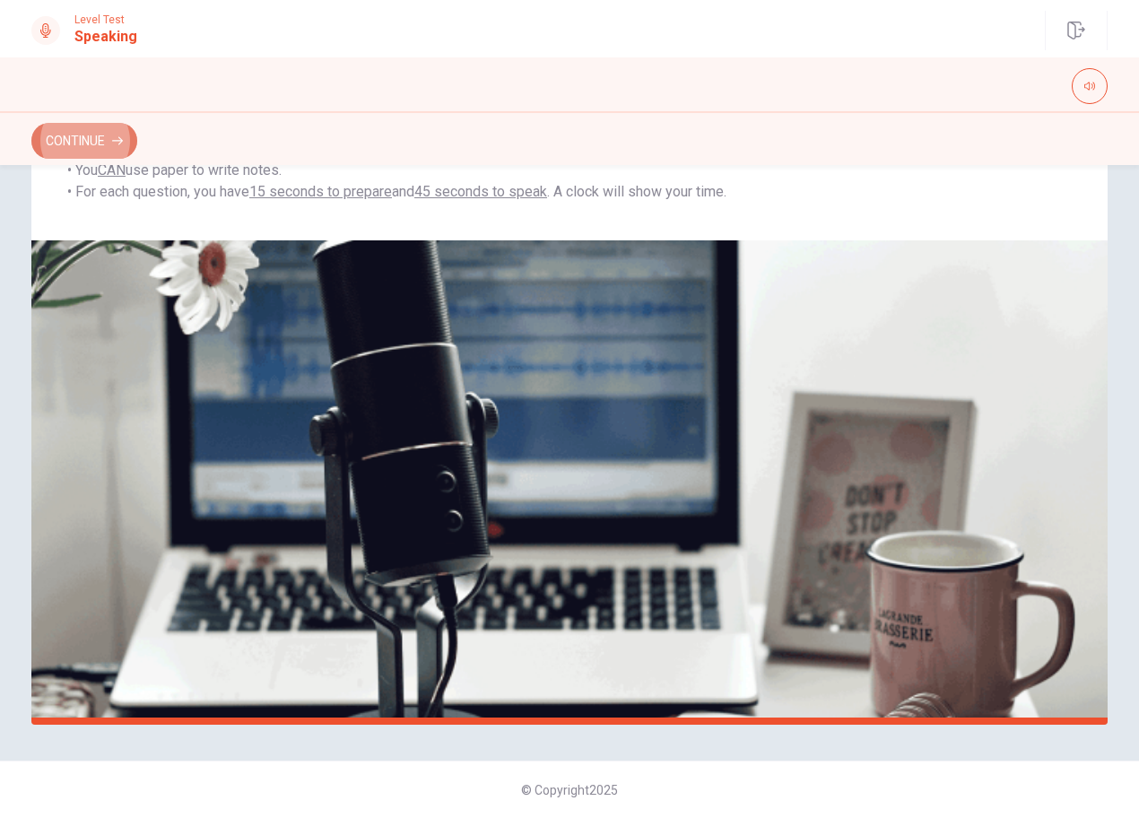
click at [71, 123] on button "Continue" at bounding box center [84, 141] width 106 height 36
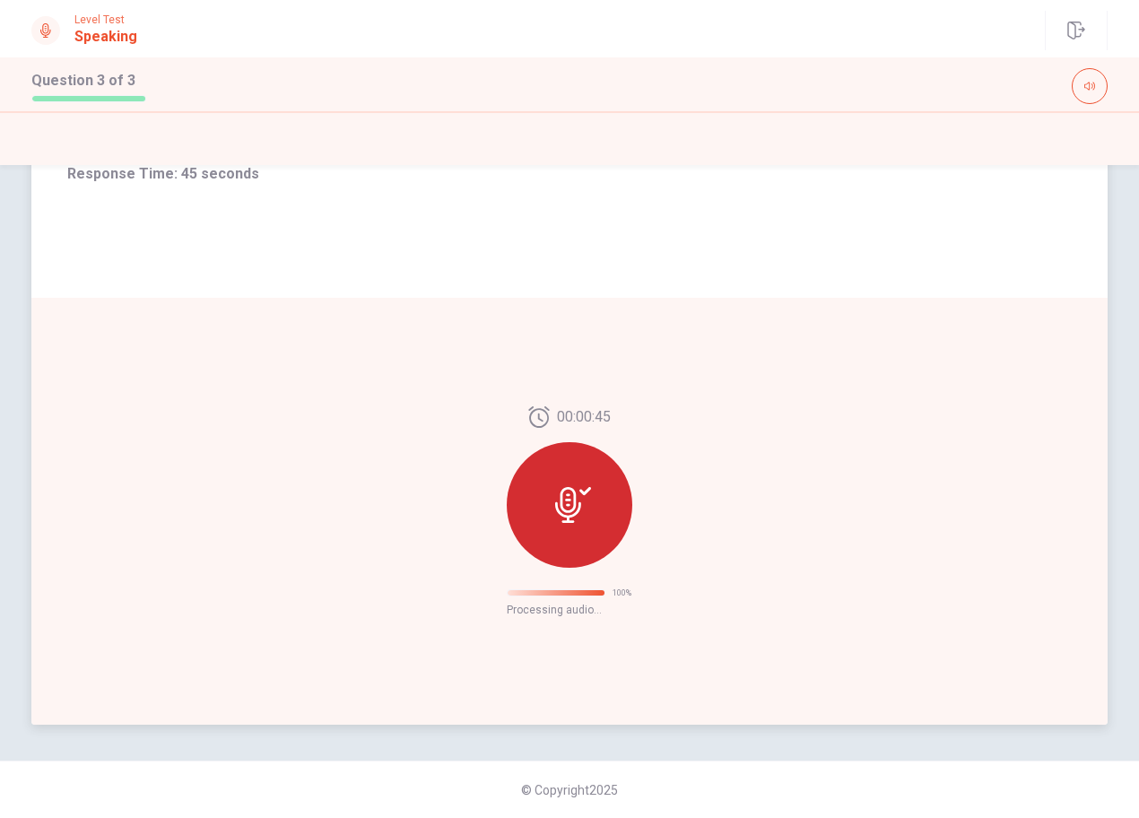
scroll to position [0, 0]
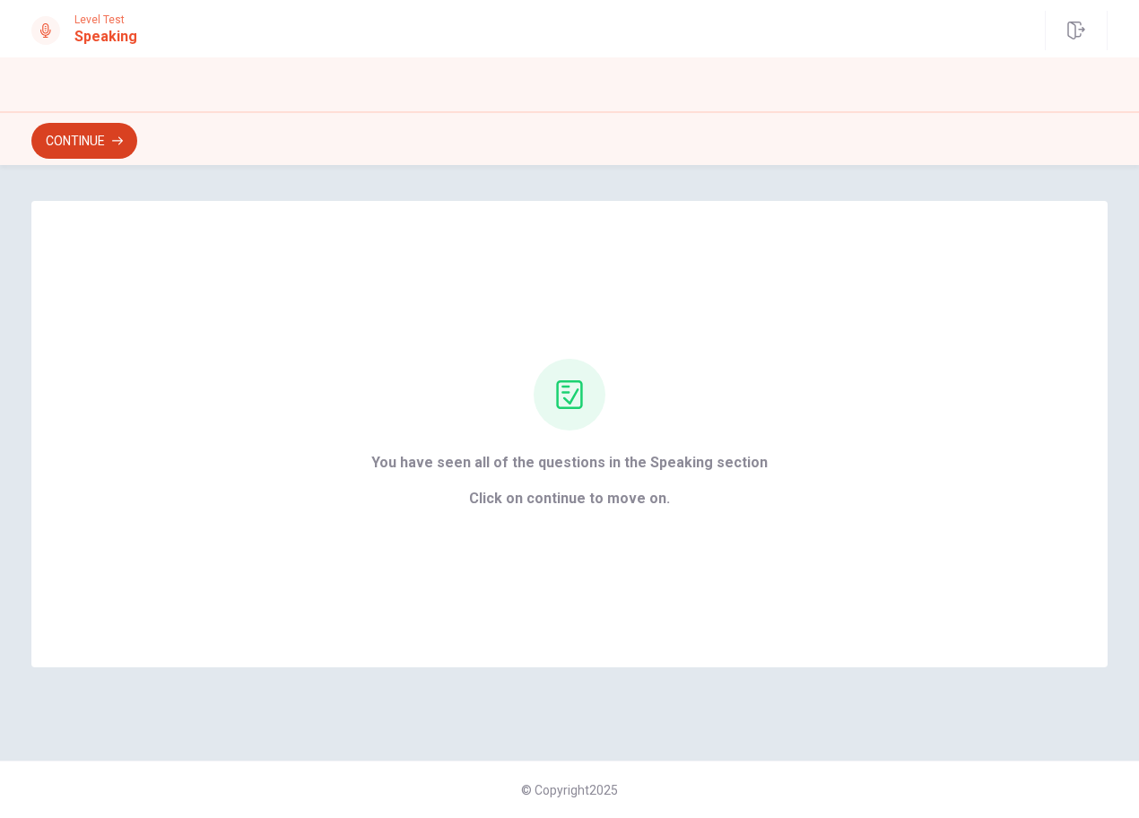
click at [86, 140] on button "Continue" at bounding box center [84, 141] width 106 height 36
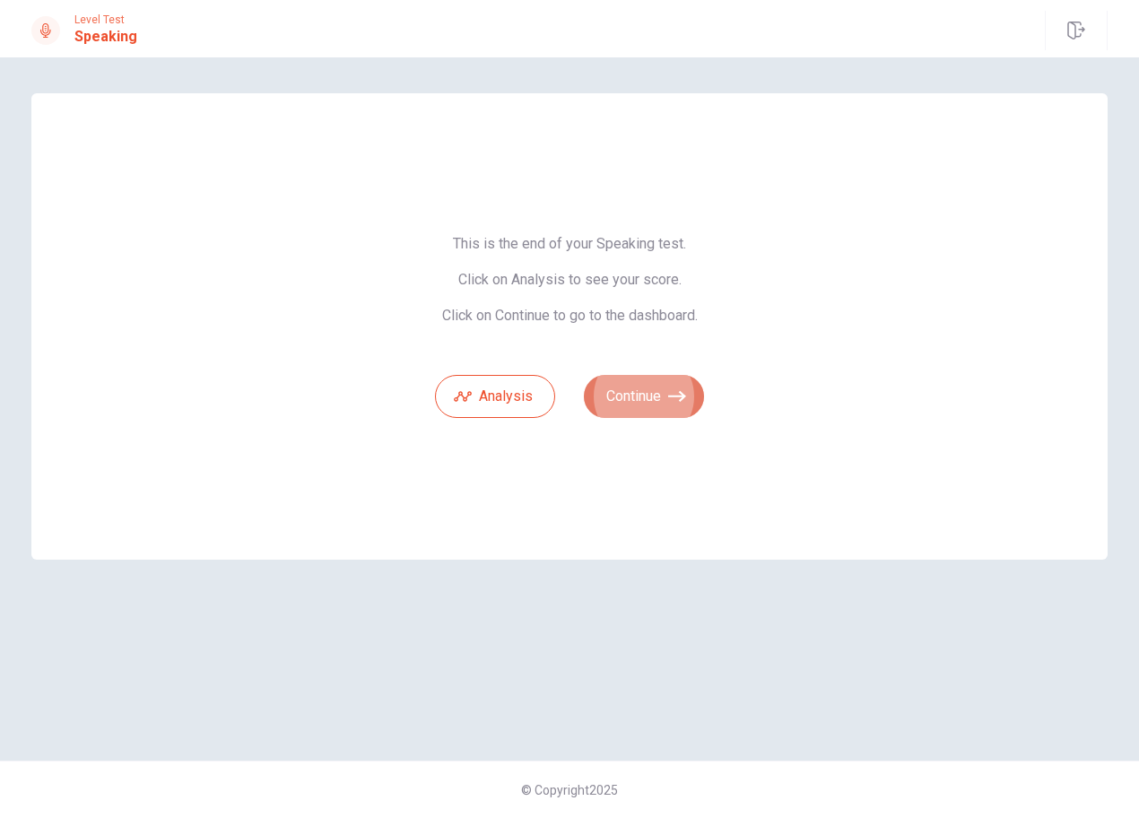
click at [618, 403] on button "Continue" at bounding box center [644, 396] width 120 height 43
